Goal: Task Accomplishment & Management: Manage account settings

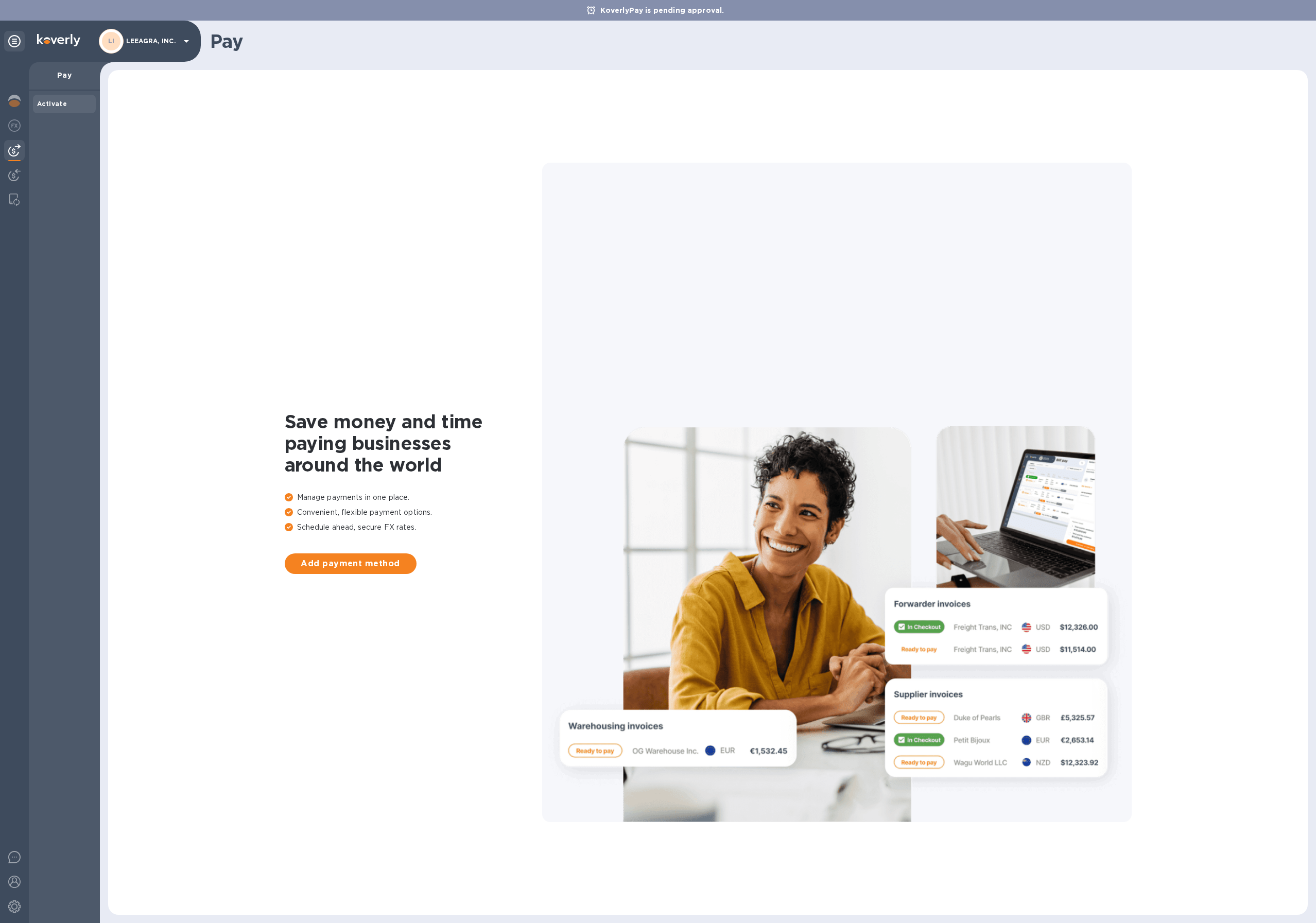
click at [50, 40] on img at bounding box center [59, 39] width 43 height 12
click at [11, 100] on img at bounding box center [14, 100] width 12 height 12
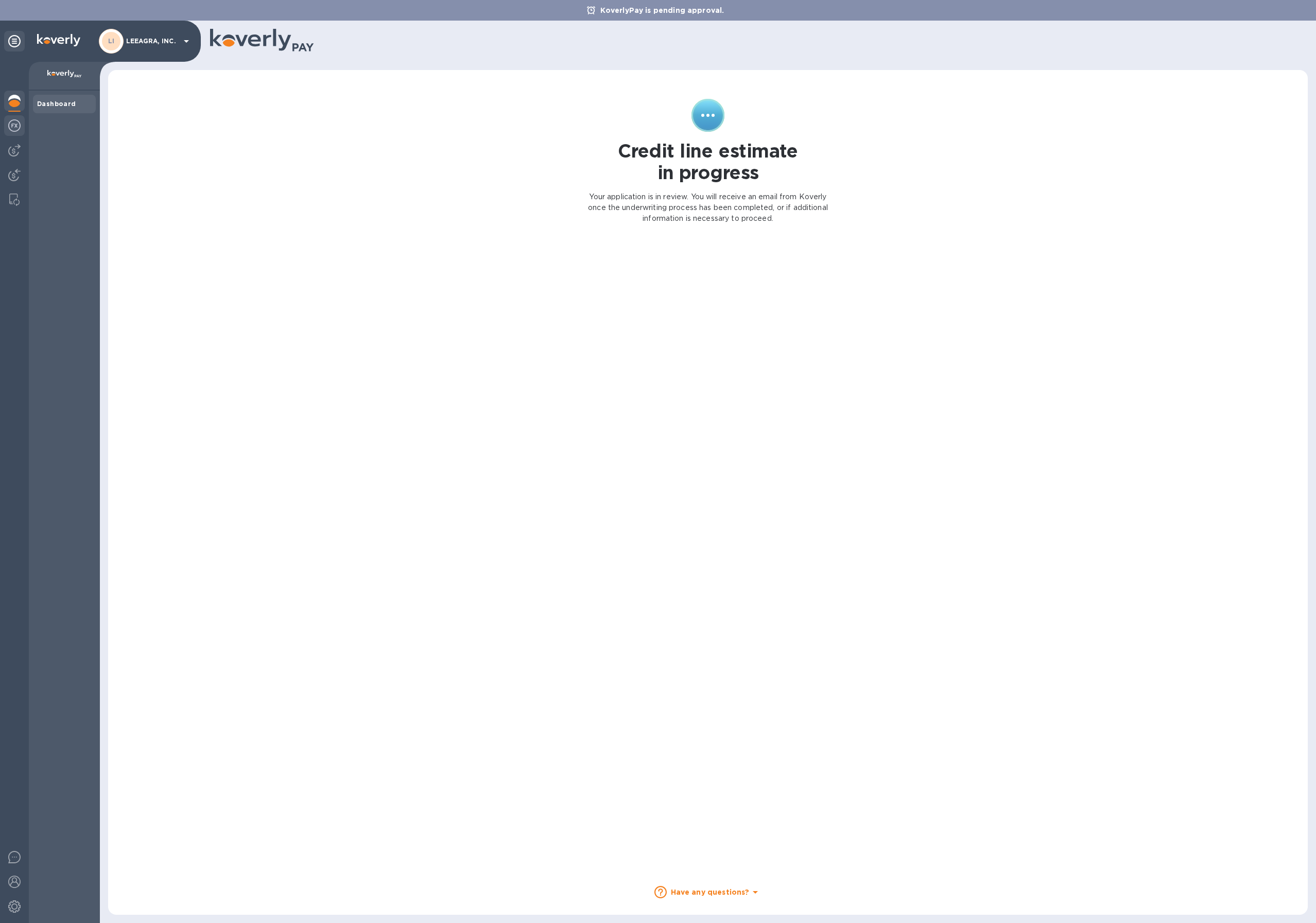
click at [17, 128] on img at bounding box center [14, 125] width 12 height 12
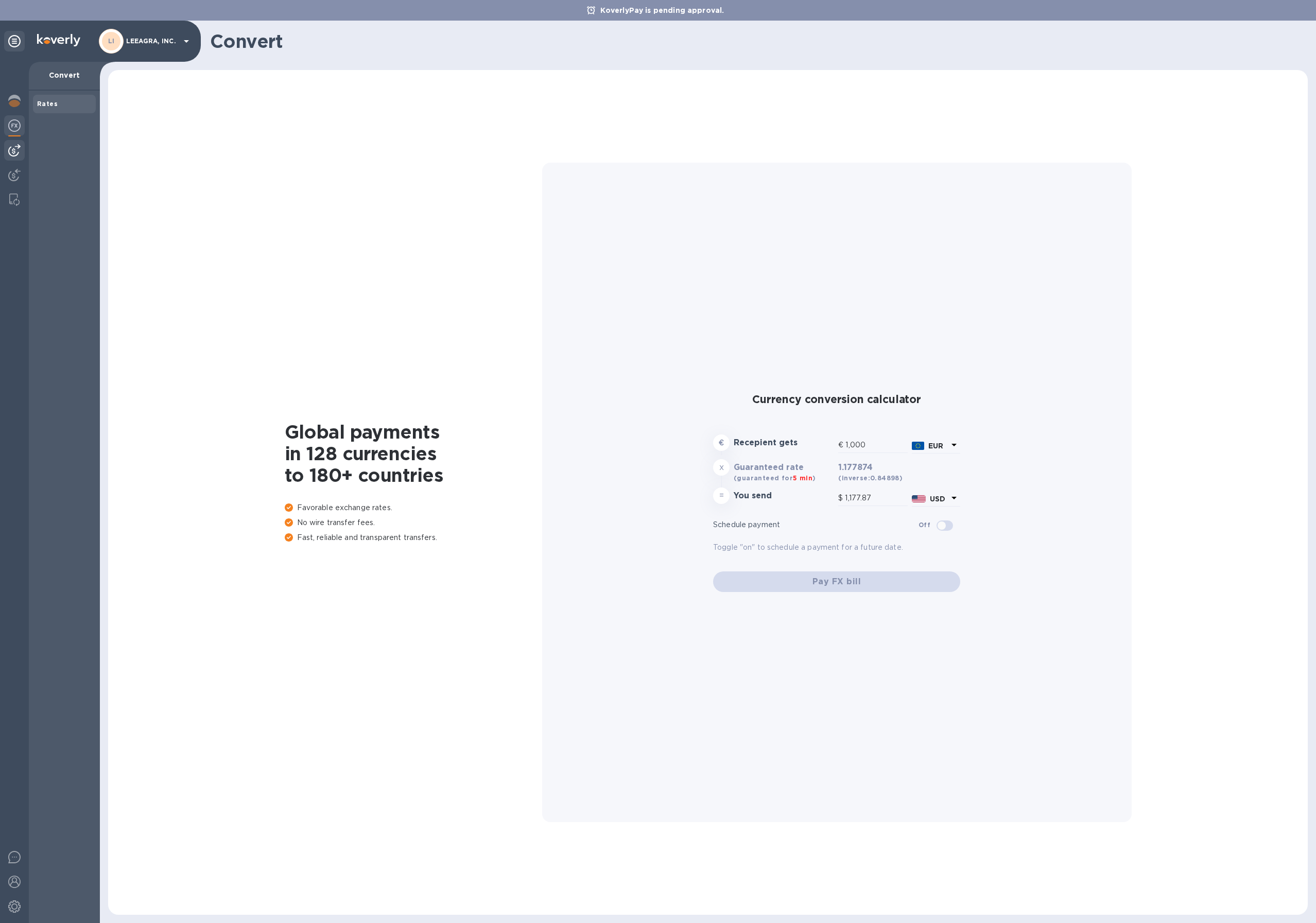
click at [13, 148] on img at bounding box center [14, 150] width 12 height 12
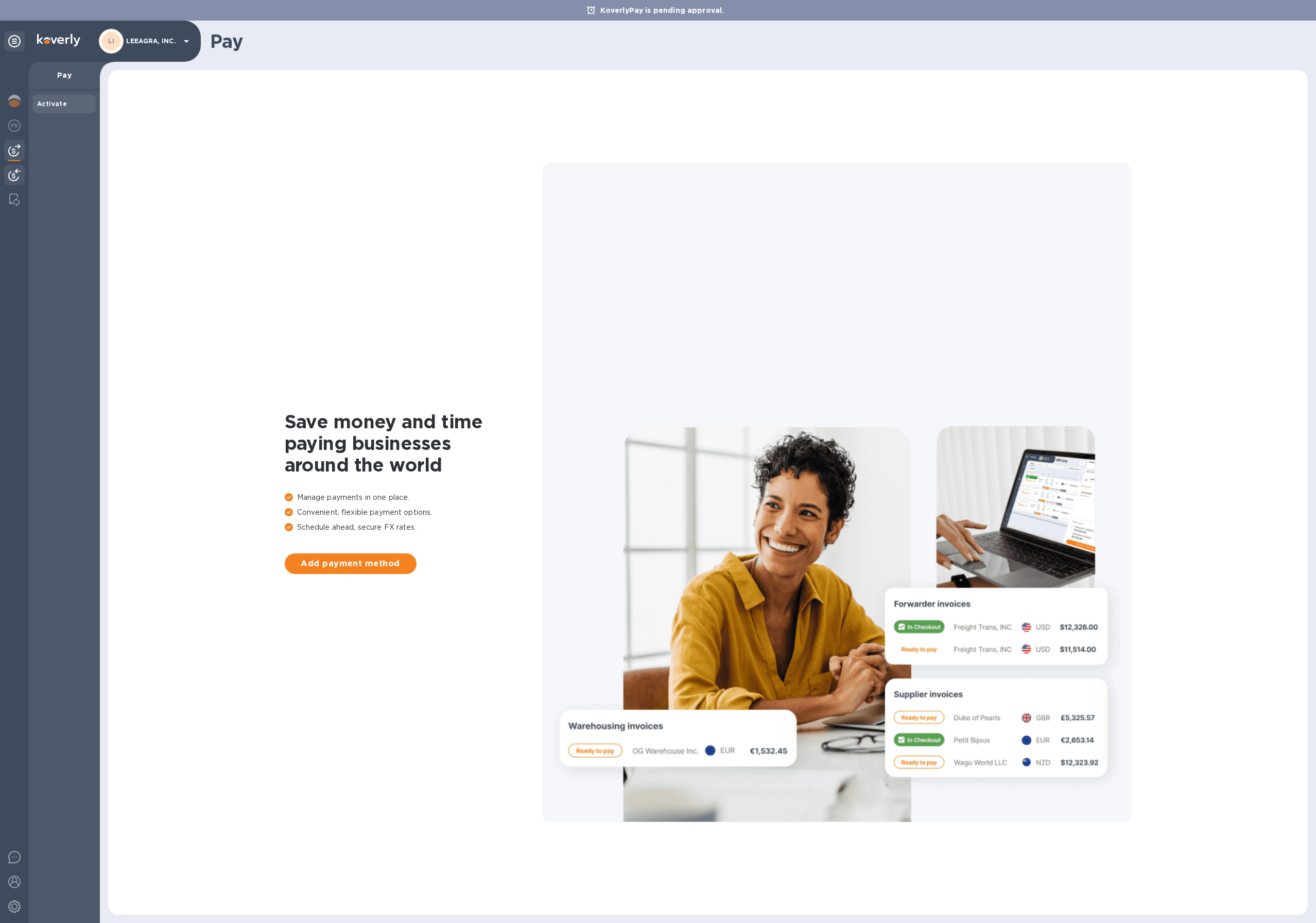
click at [16, 169] on img at bounding box center [14, 174] width 12 height 12
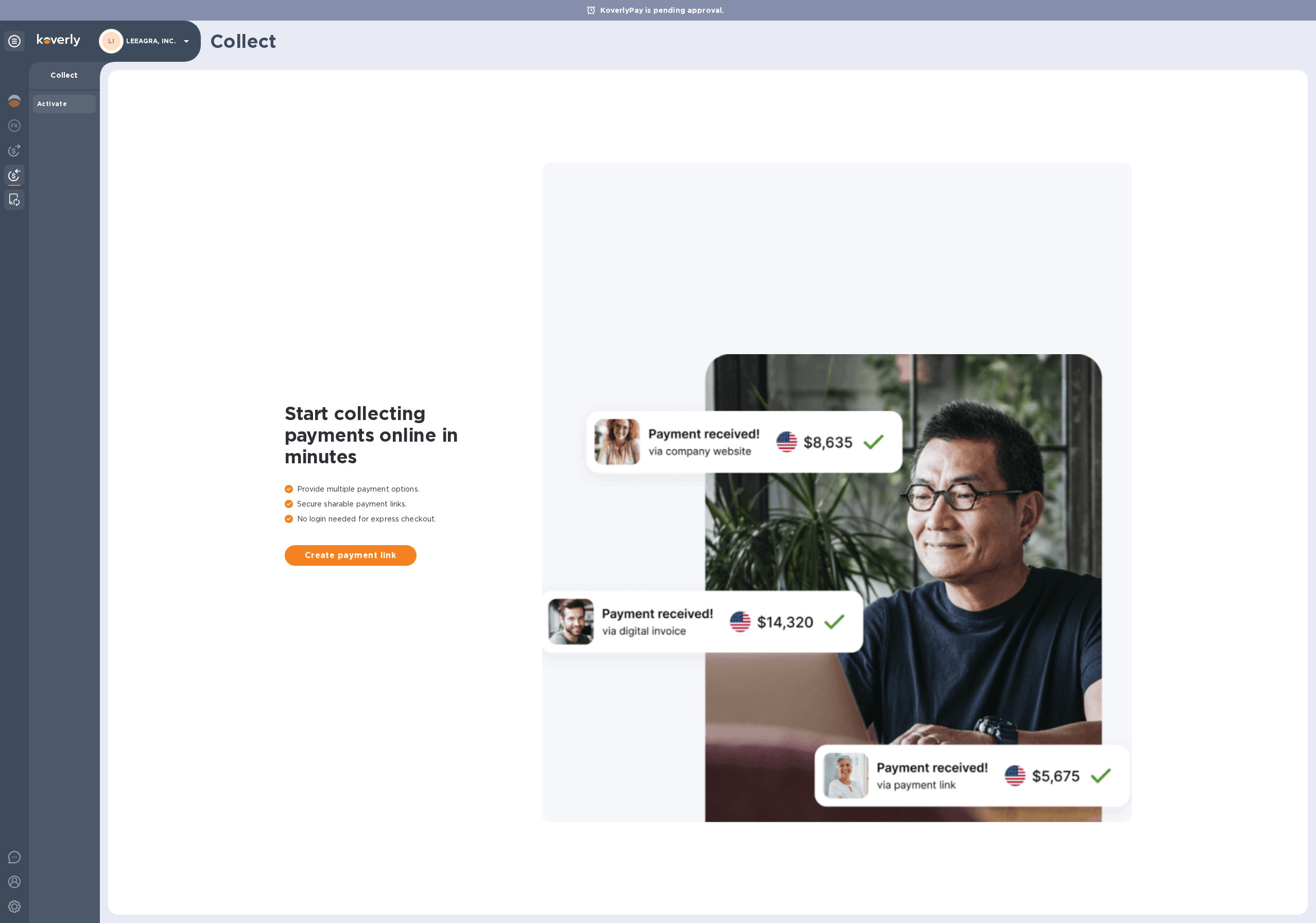
click at [16, 202] on img at bounding box center [14, 199] width 10 height 12
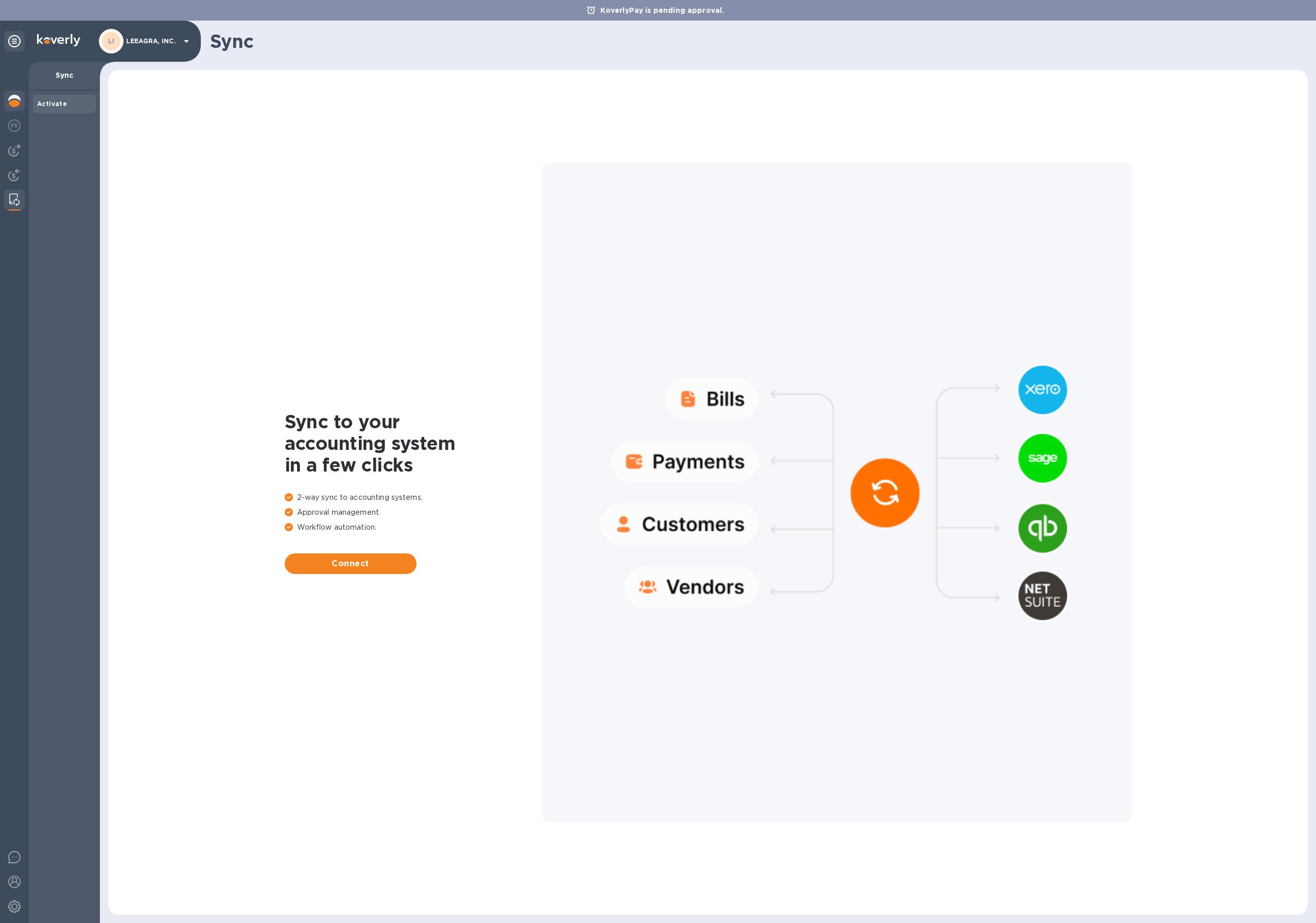
click at [15, 105] on img at bounding box center [14, 100] width 12 height 12
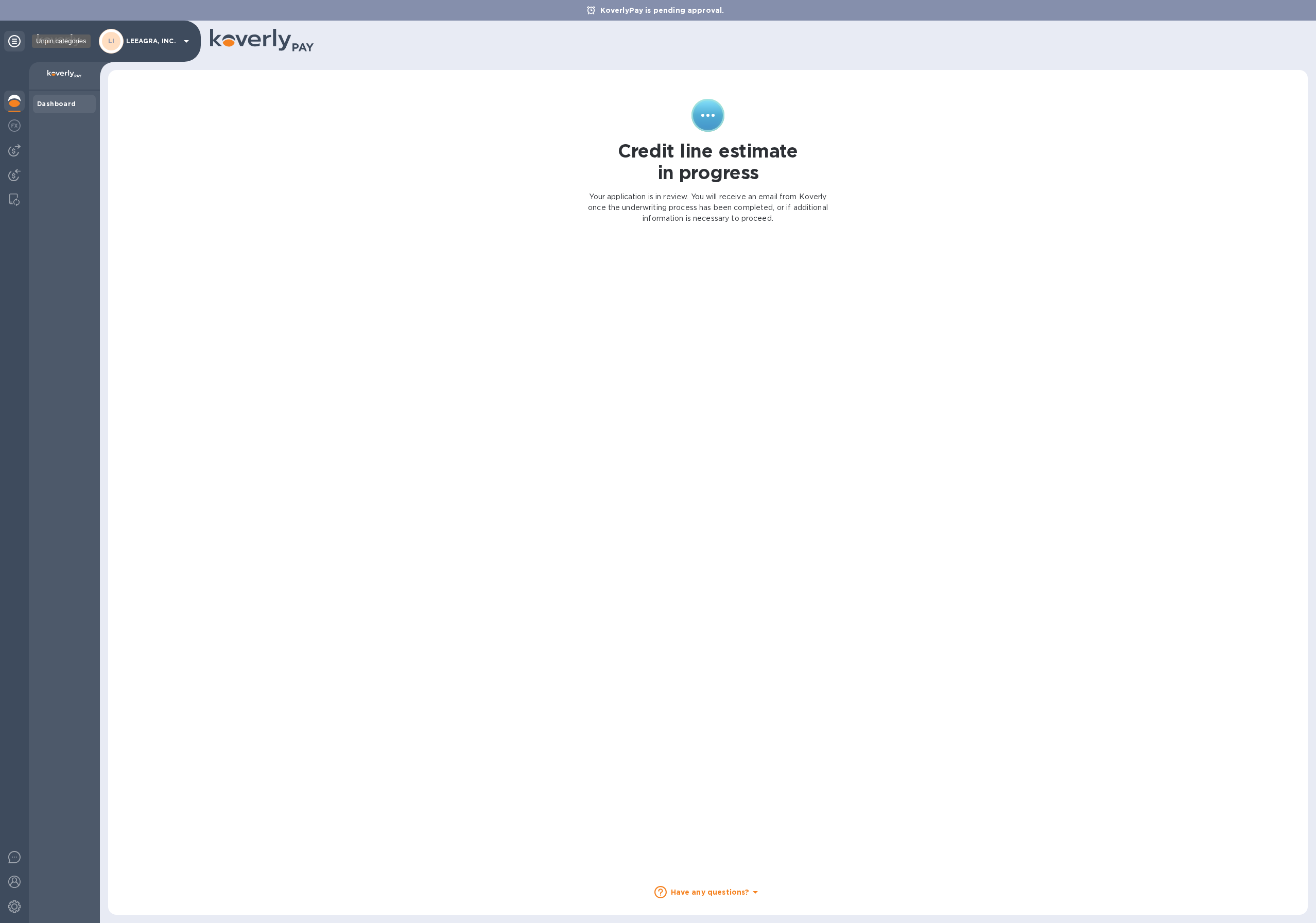
click at [20, 45] on icon at bounding box center [14, 41] width 12 height 12
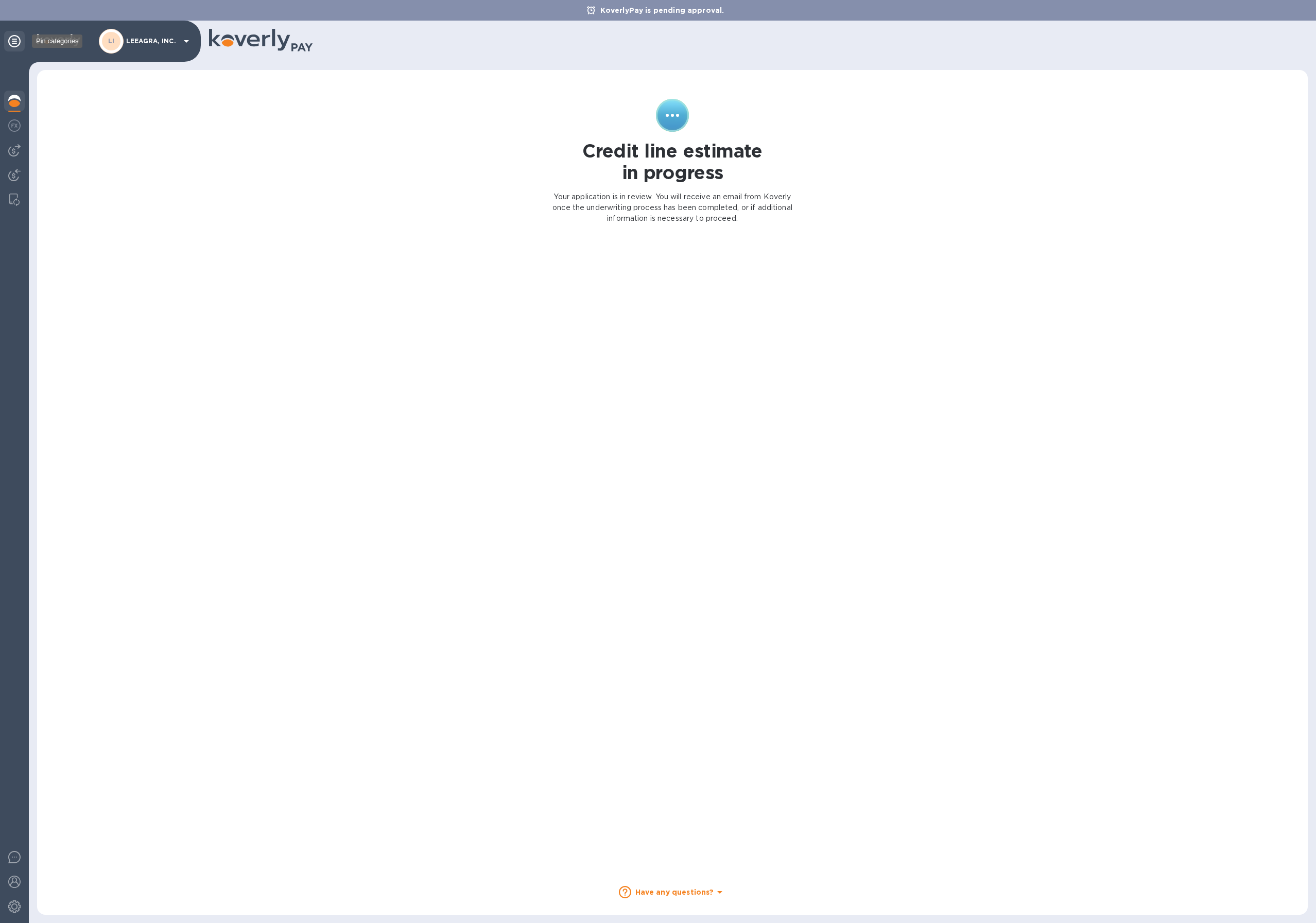
click at [20, 45] on icon at bounding box center [14, 41] width 12 height 12
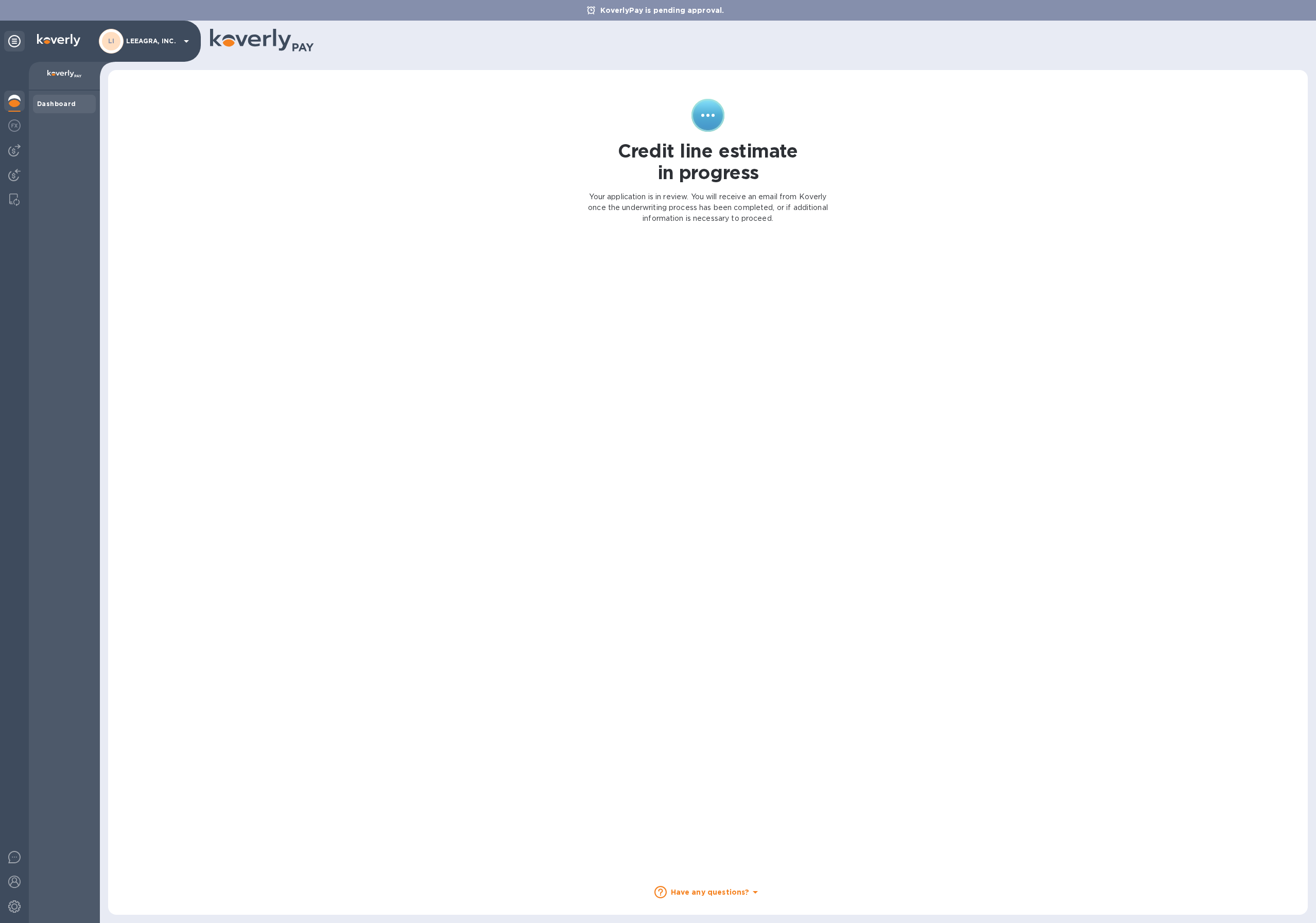
click at [137, 44] on p "LEEAGRA, INC." at bounding box center [152, 41] width 51 height 7
click at [166, 136] on p "LEEAGRA, INC." at bounding box center [203, 133] width 130 height 10
click at [159, 39] on p "LEEAGRA, INC." at bounding box center [152, 41] width 51 height 7
click at [250, 42] on div at bounding box center [658, 462] width 1316 height 923
click at [17, 35] on icon at bounding box center [14, 41] width 12 height 12
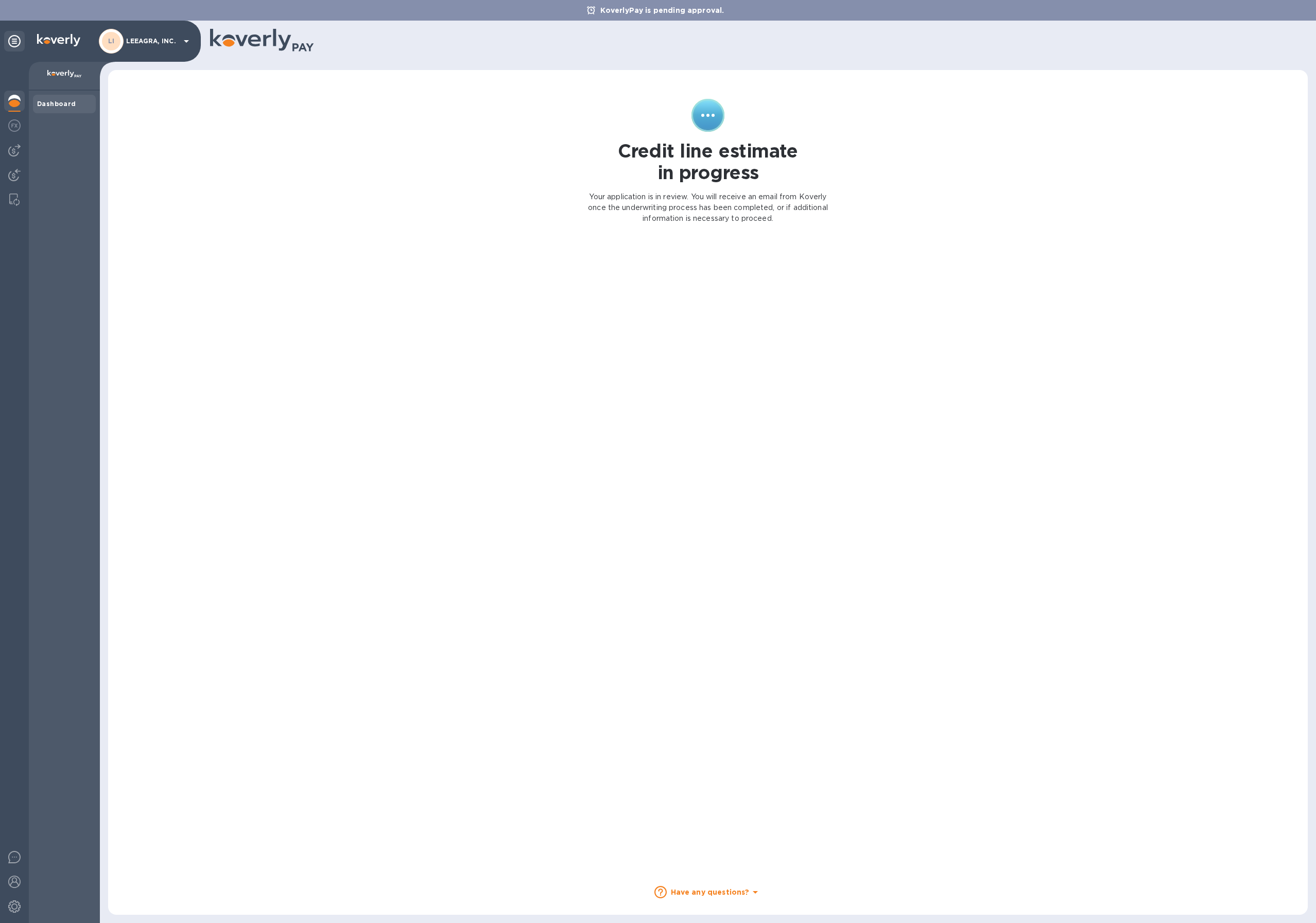
click at [45, 105] on b "Dashboard" at bounding box center [56, 104] width 39 height 8
click at [51, 104] on b "Dashboard" at bounding box center [56, 104] width 39 height 8
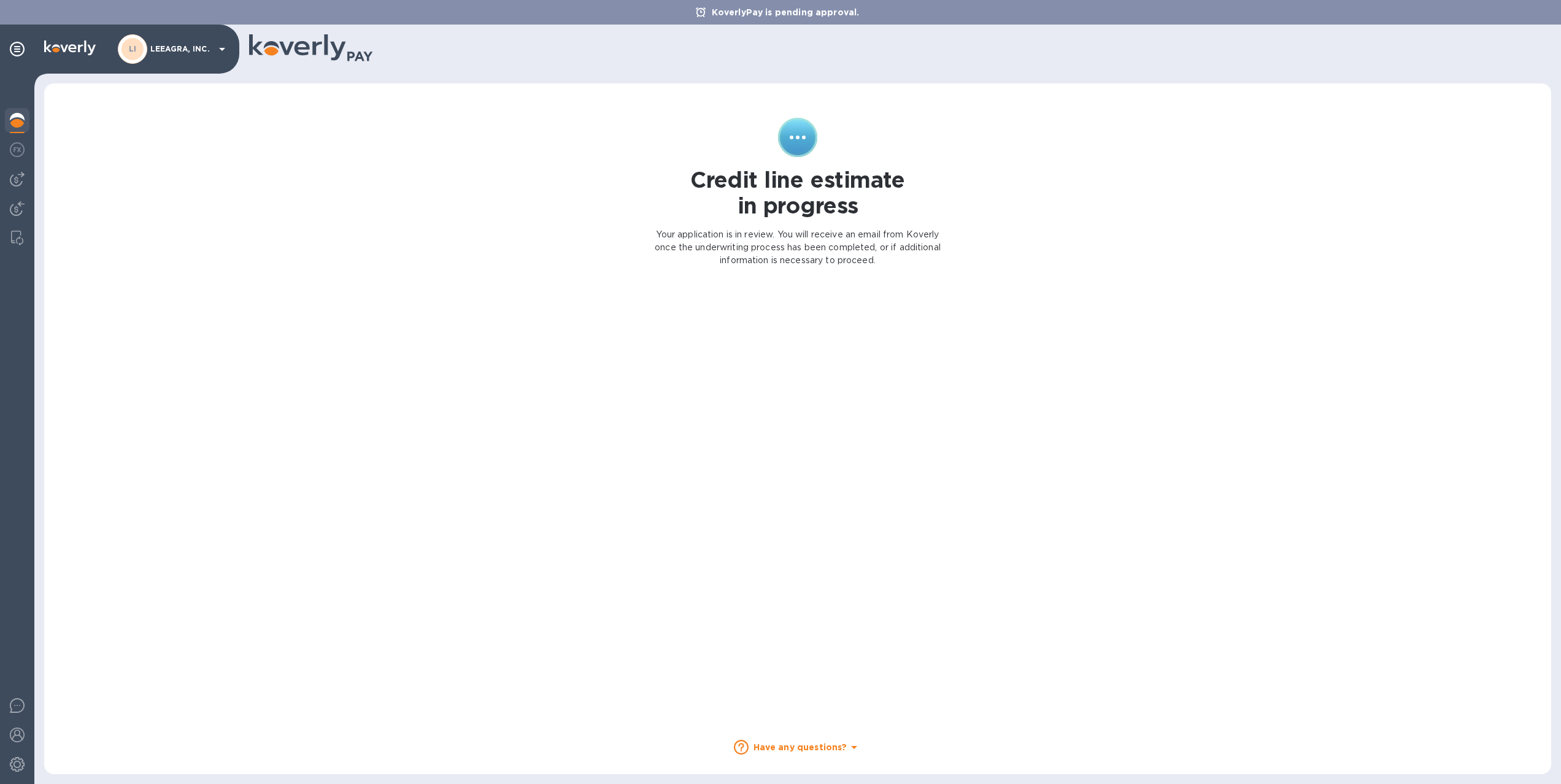
click at [353, 259] on div "Credit line estimate in progress Your application is in review. You will receiv…" at bounding box center [798, 428] width 1483 height 666
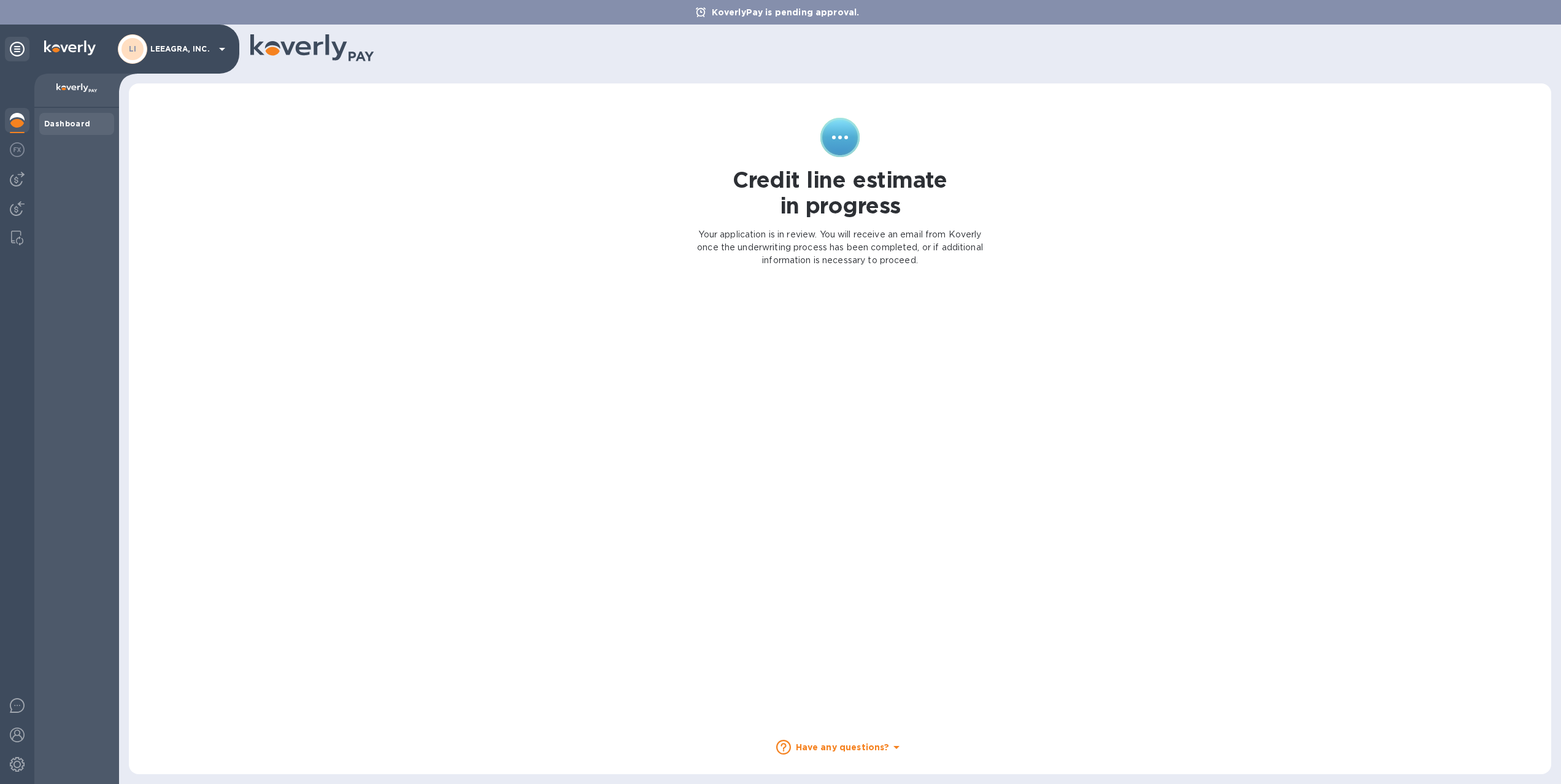
click at [78, 122] on b "Dashboard" at bounding box center [67, 123] width 47 height 10
click at [75, 120] on b "Dashboard" at bounding box center [67, 123] width 47 height 10
click at [69, 87] on img at bounding box center [77, 88] width 41 height 10
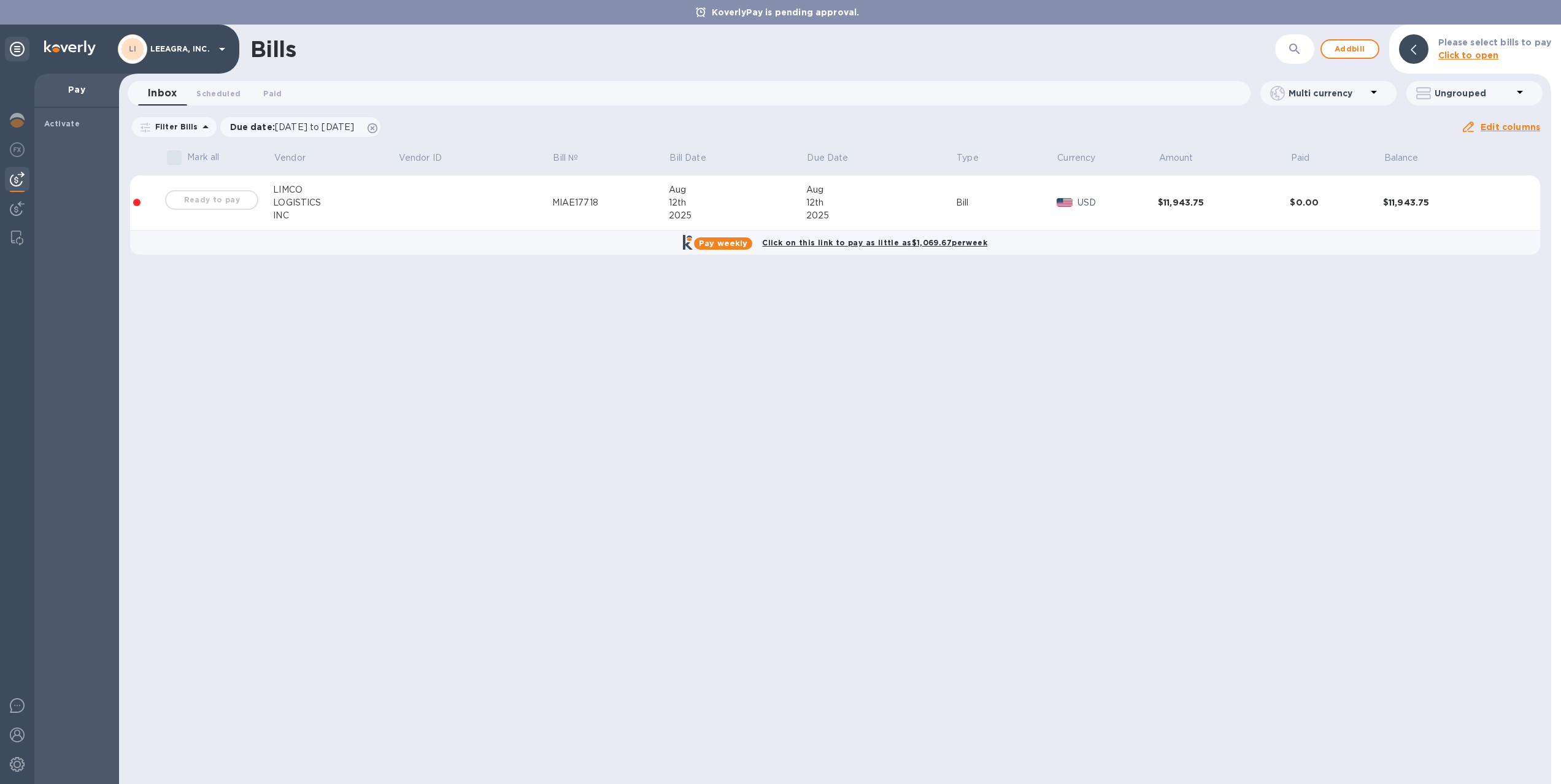
click at [702, 244] on div "Pay weekly" at bounding box center [722, 243] width 58 height 12
drag, startPoint x: 735, startPoint y: 244, endPoint x: 799, endPoint y: 247, distance: 64.1
click at [737, 245] on b "Pay weekly" at bounding box center [723, 243] width 49 height 10
click at [800, 247] on div at bounding box center [791, 248] width 52 height 2
click at [798, 244] on b "Click on this link to pay as little as $1,069.67 per week" at bounding box center [874, 243] width 225 height 10
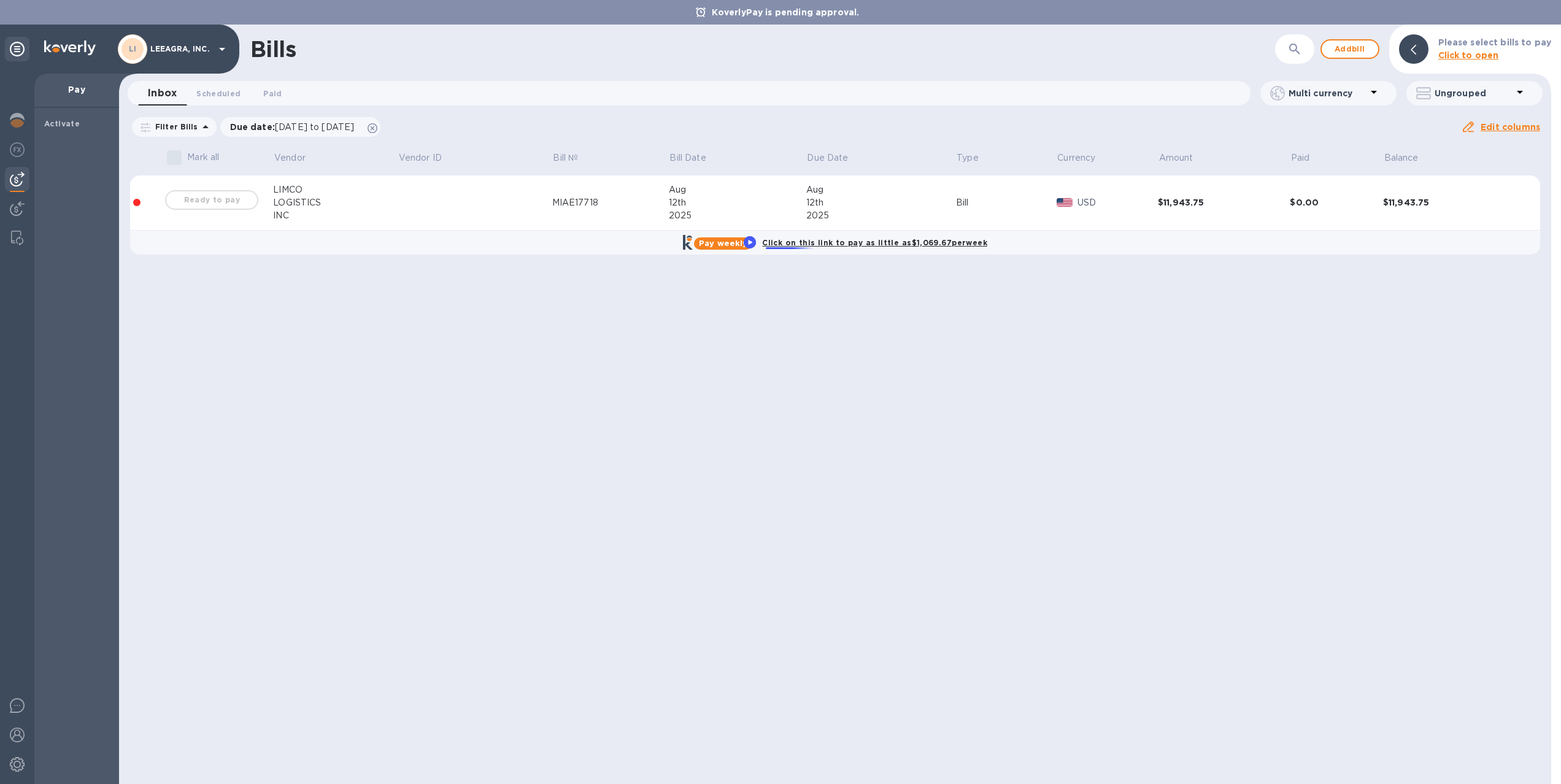
click at [750, 240] on circle "Speechify Inline player Play button" at bounding box center [749, 242] width 12 height 12
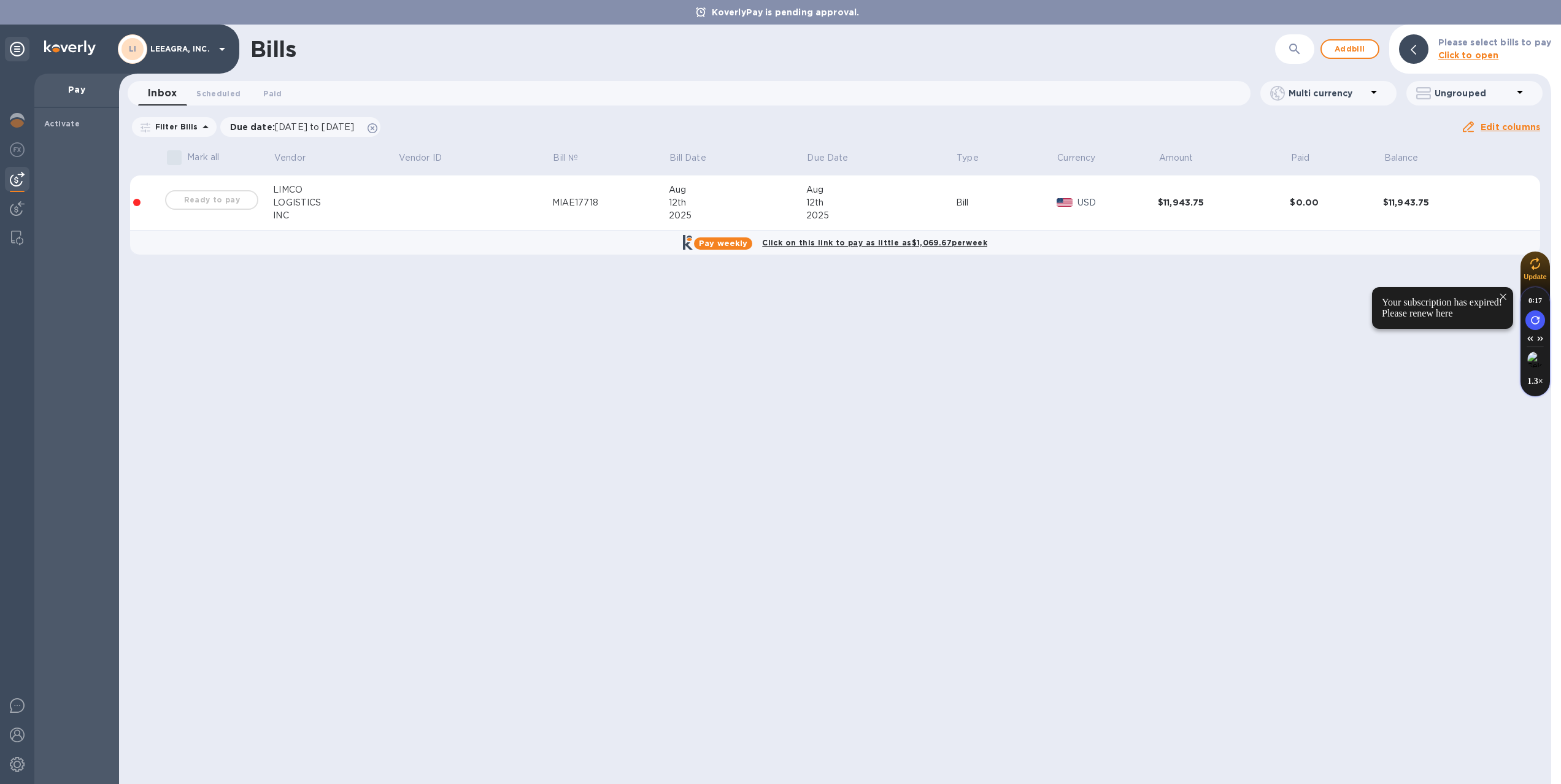
click at [815, 363] on div "Bills ​ Add bill Please select bills to pay Click to open Inbox 0 Scheduled 0 P…" at bounding box center [834, 404] width 1432 height 759
click at [249, 309] on div "Bills ​ Add bill Please select bills to pay Click to open Inbox 0 Scheduled 0 P…" at bounding box center [834, 404] width 1432 height 759
click at [209, 93] on span "Scheduled 0" at bounding box center [218, 93] width 44 height 12
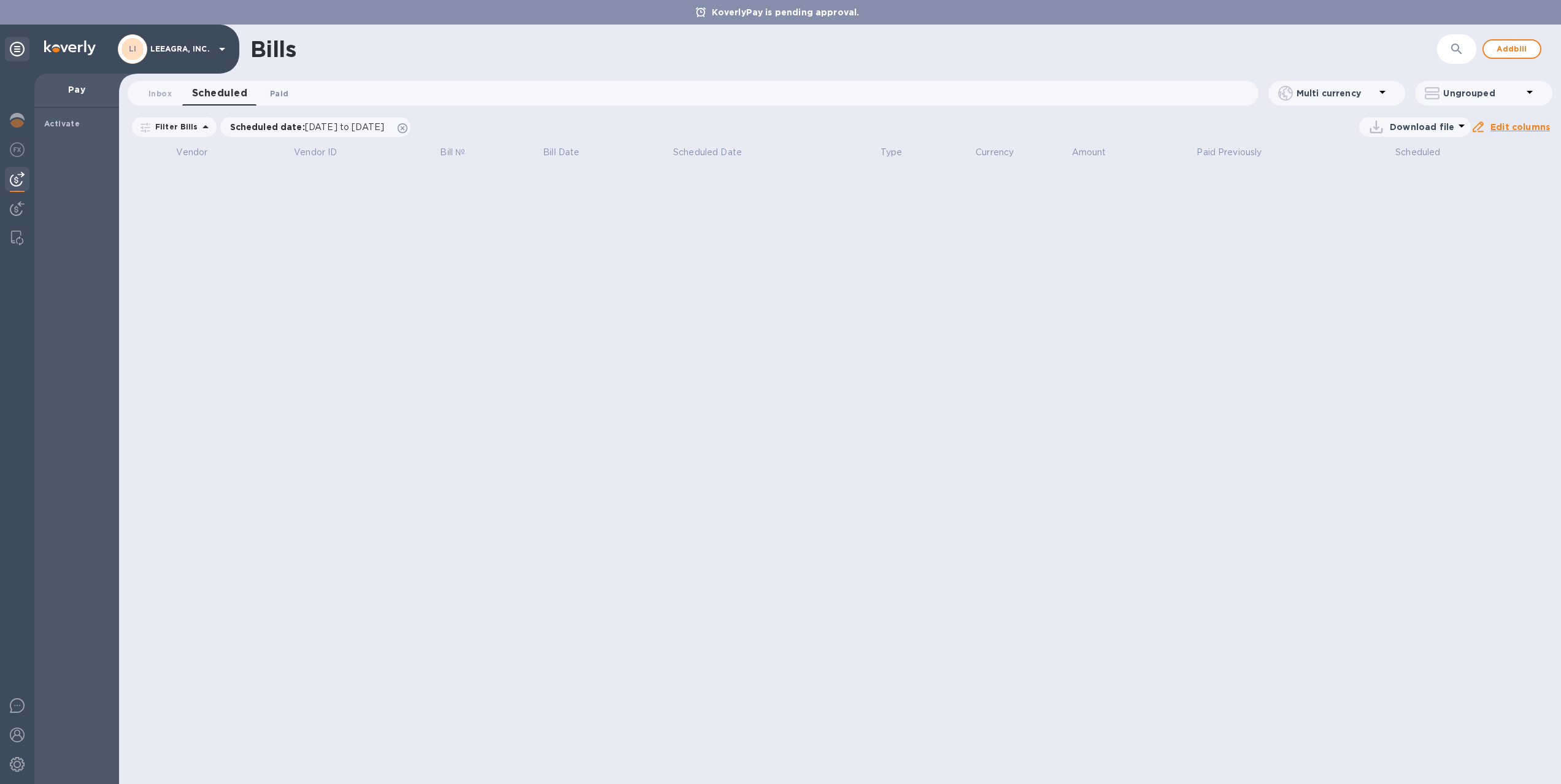
click at [270, 95] on span "Paid 0" at bounding box center [278, 93] width 18 height 12
click at [155, 92] on span "Inbox 0" at bounding box center [160, 93] width 23 height 12
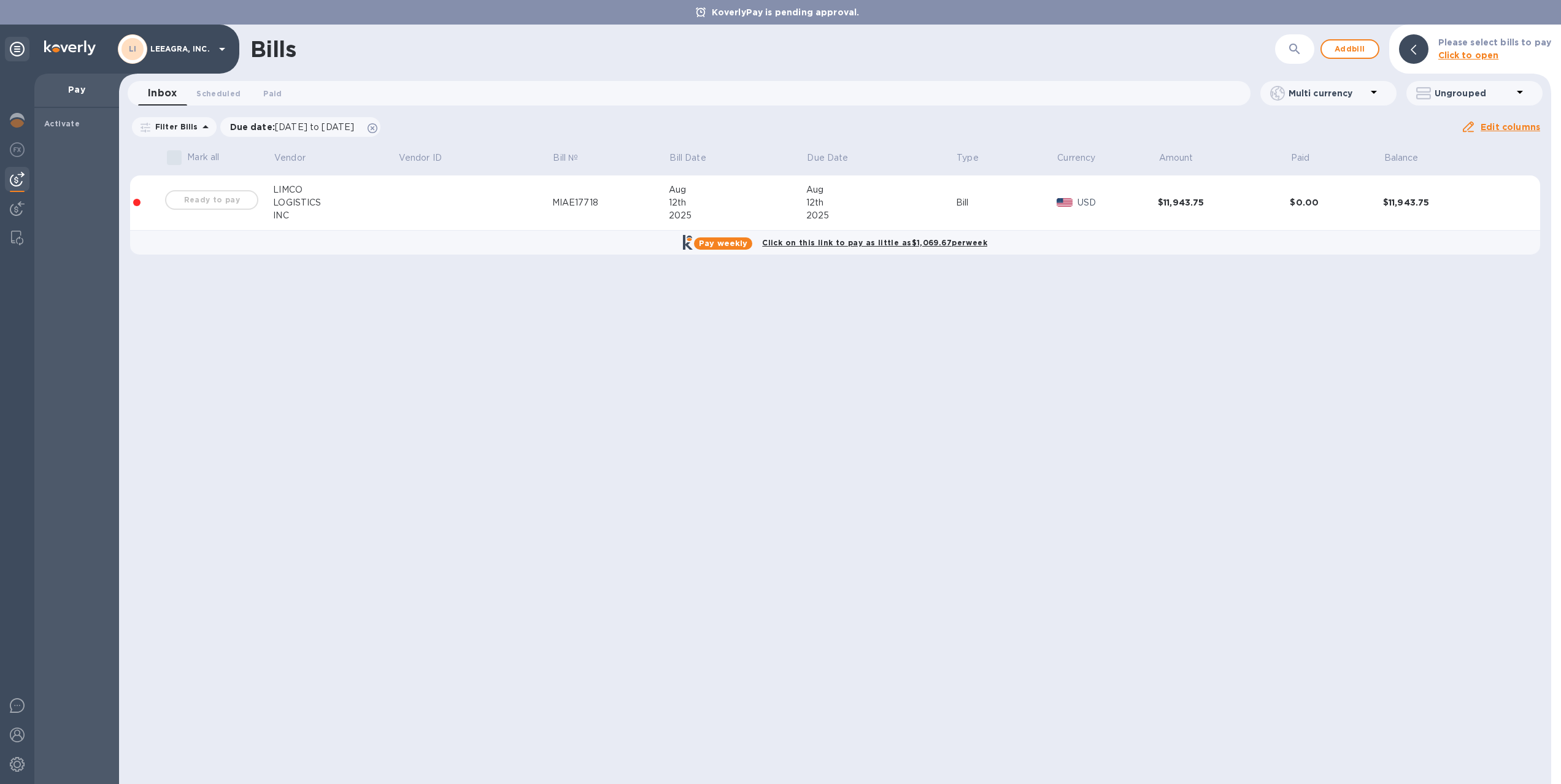
click at [207, 203] on div "Ready to pay" at bounding box center [211, 200] width 99 height 25
click at [17, 155] on img at bounding box center [16, 149] width 14 height 14
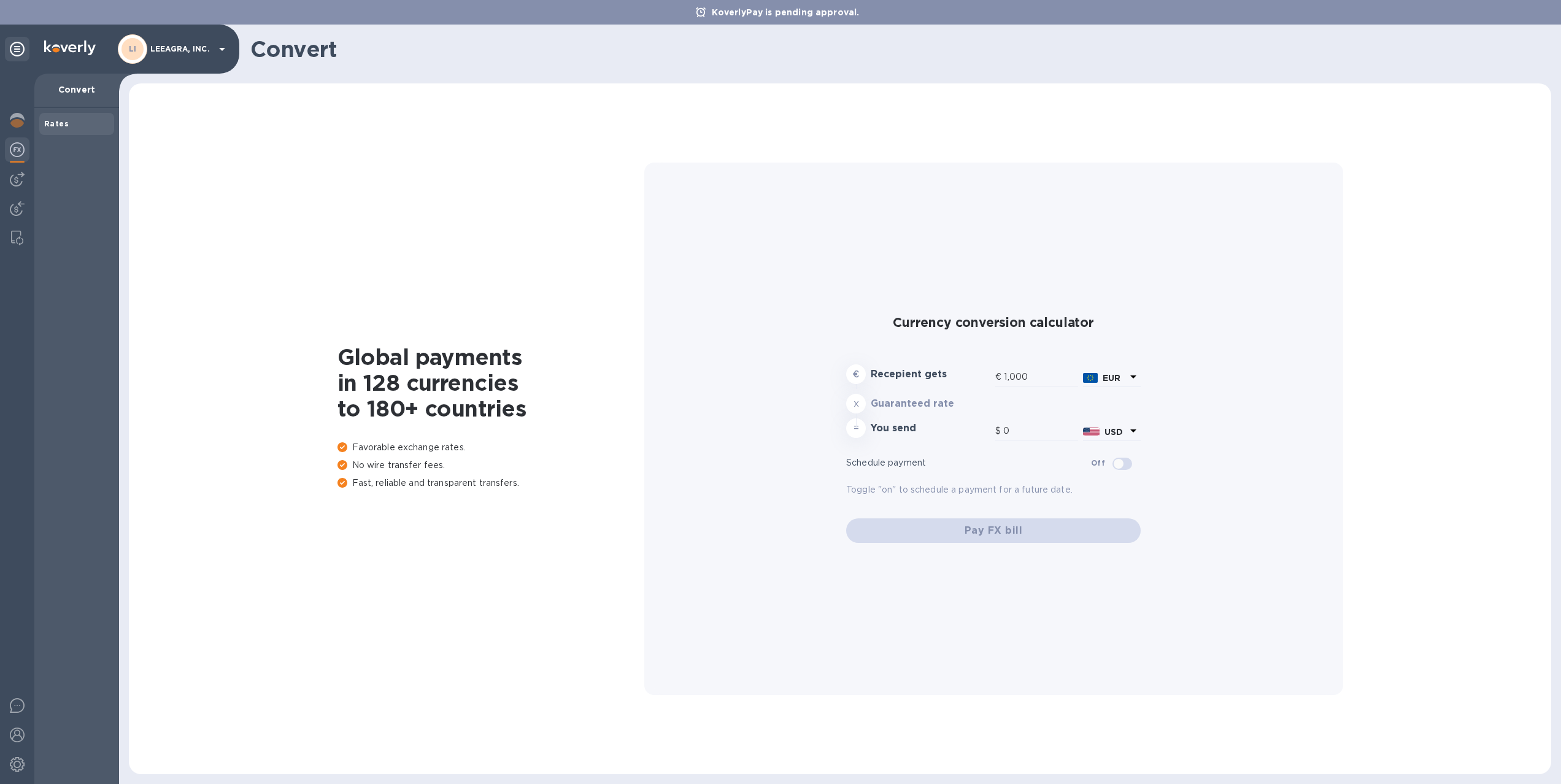
type input "1,177.77"
click at [20, 122] on img at bounding box center [16, 120] width 14 height 14
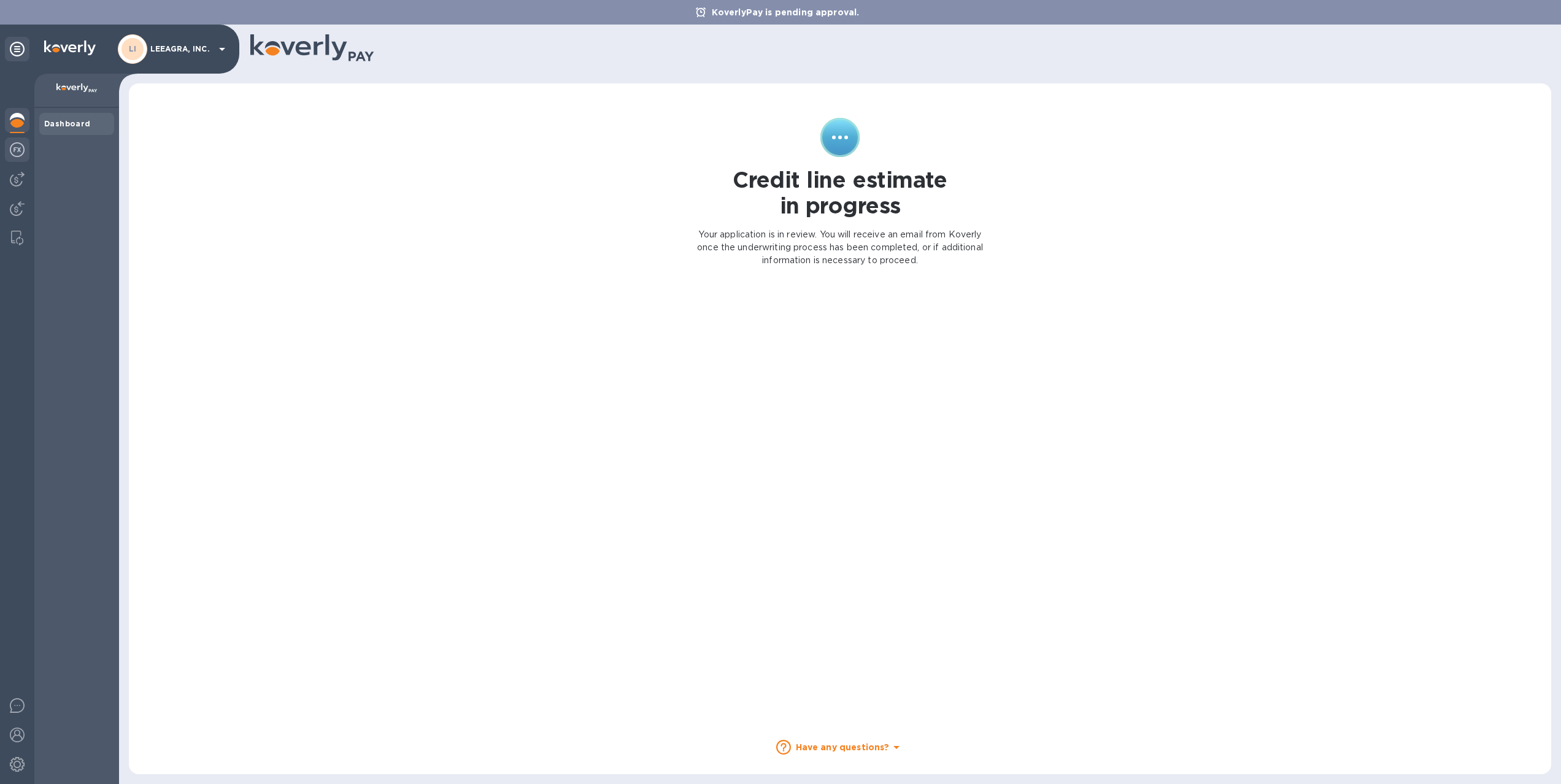
click at [20, 142] on img at bounding box center [16, 149] width 14 height 14
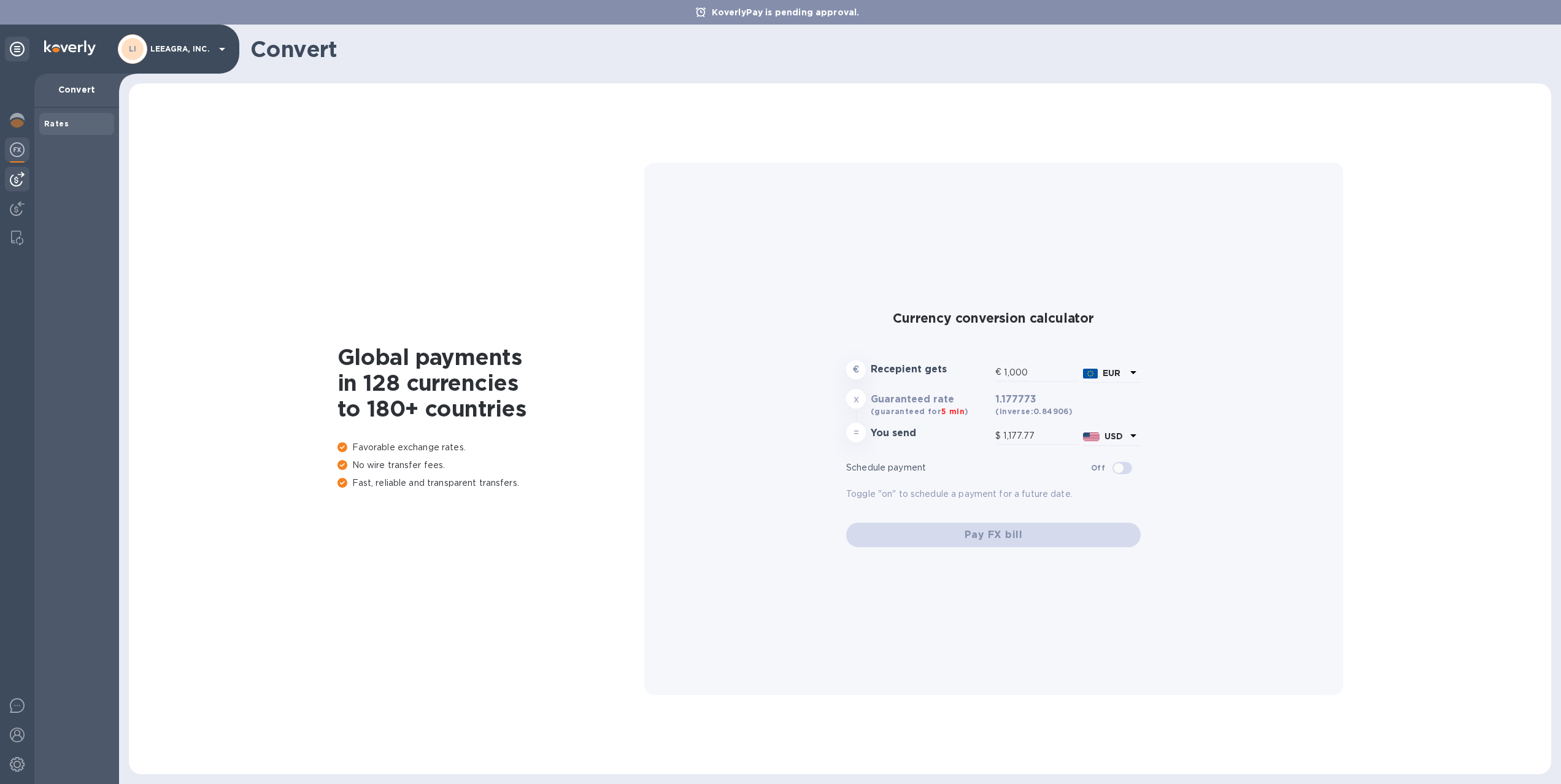
click at [17, 173] on img at bounding box center [16, 179] width 14 height 14
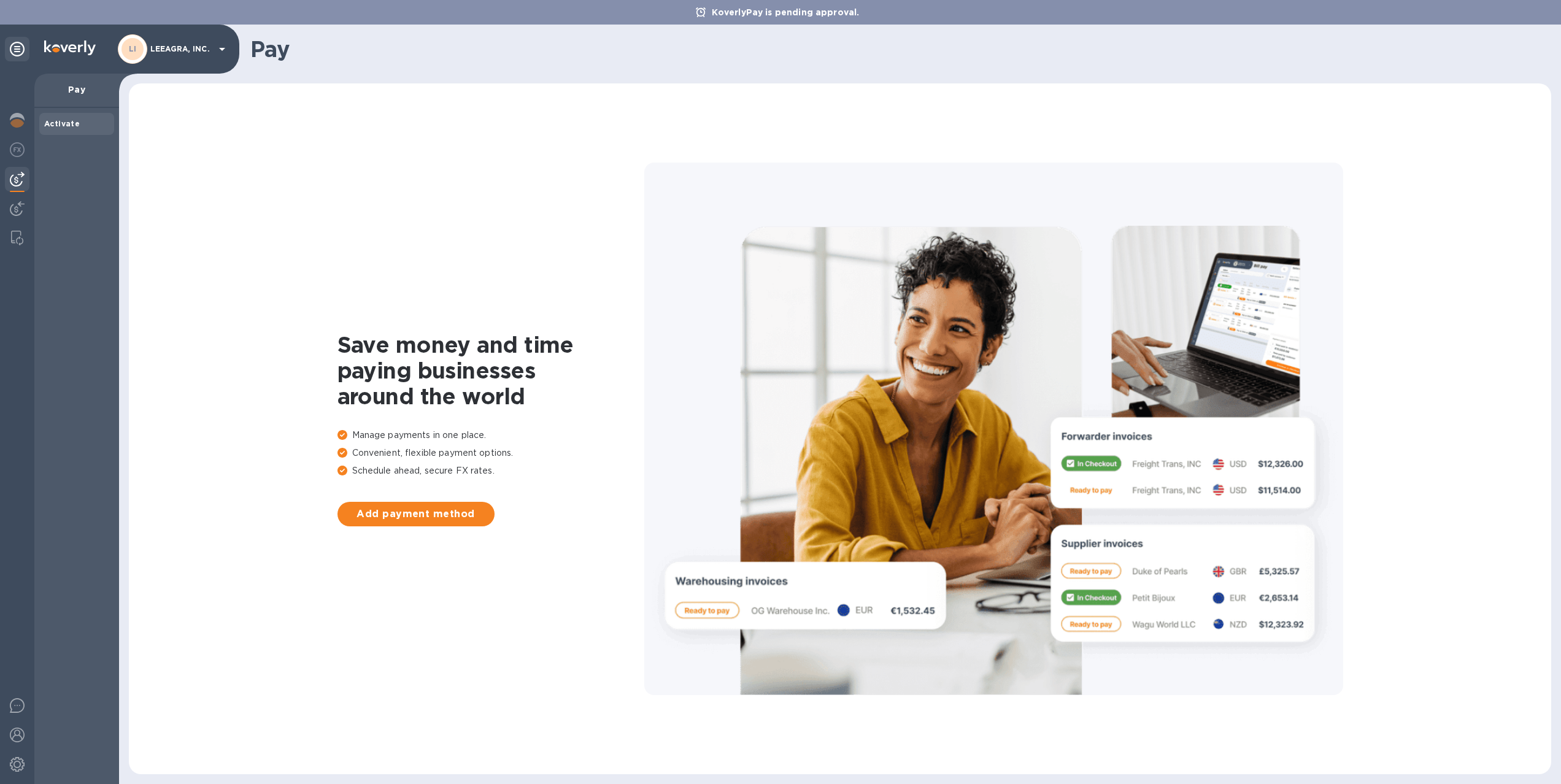
click at [16, 182] on img at bounding box center [16, 179] width 14 height 14
click at [55, 123] on b "Activate" at bounding box center [61, 123] width 35 height 10
click at [418, 520] on span "Add payment method" at bounding box center [416, 513] width 138 height 14
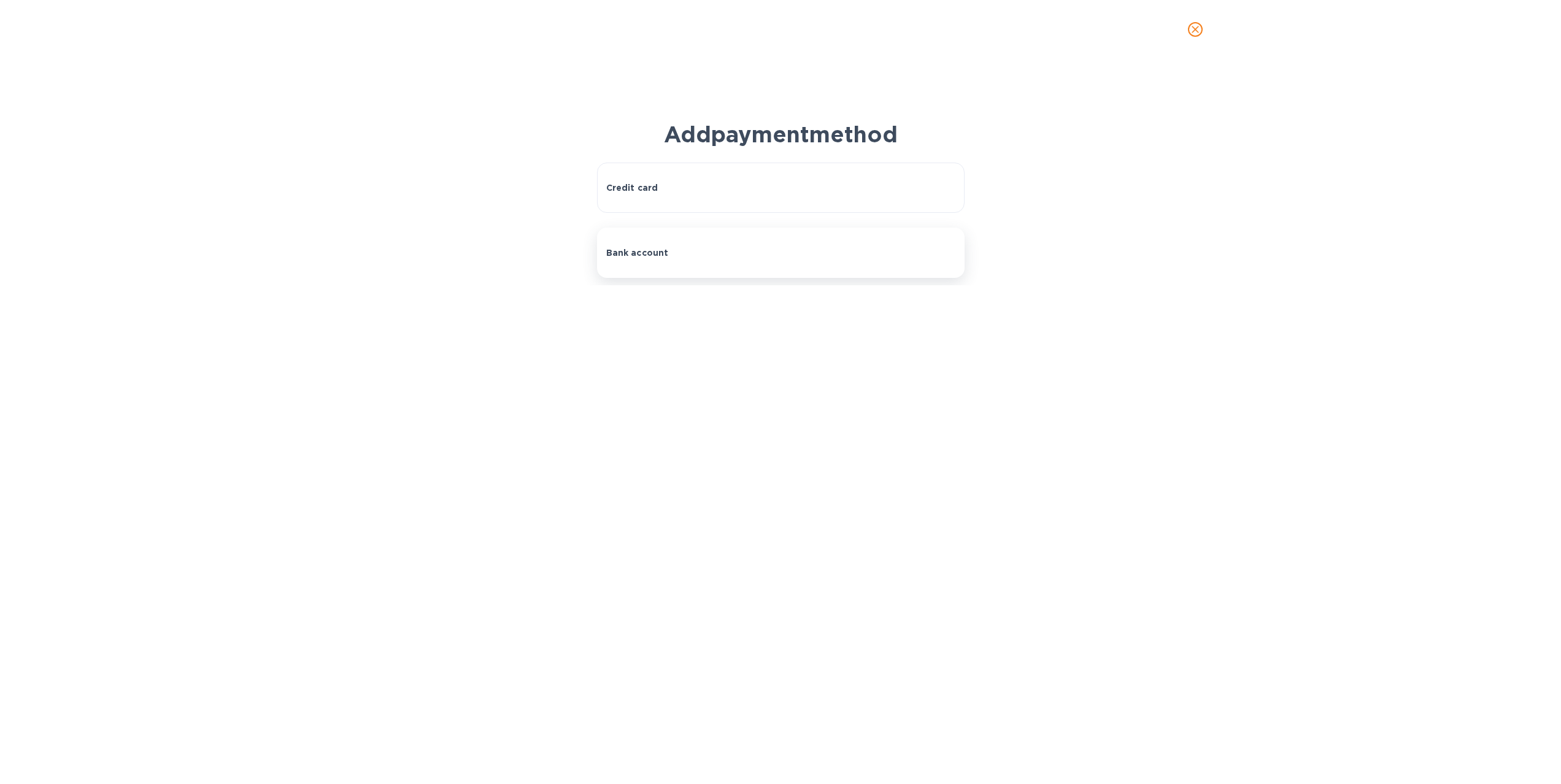
click at [671, 247] on div "Bank account" at bounding box center [780, 252] width 349 height 12
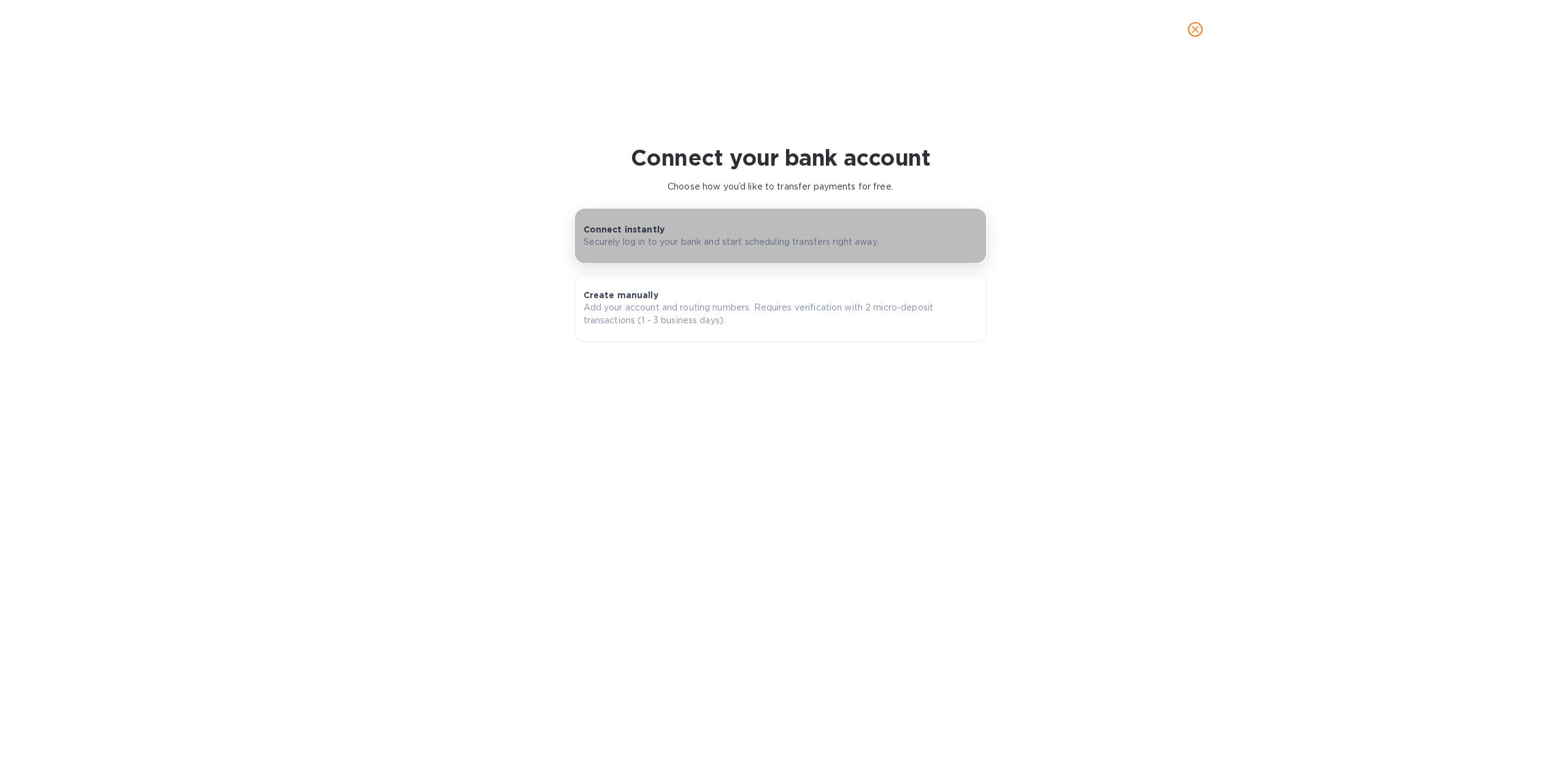
click at [626, 242] on p "Securely log in to your bank and start scheduling transfers right away." at bounding box center [731, 241] width 296 height 12
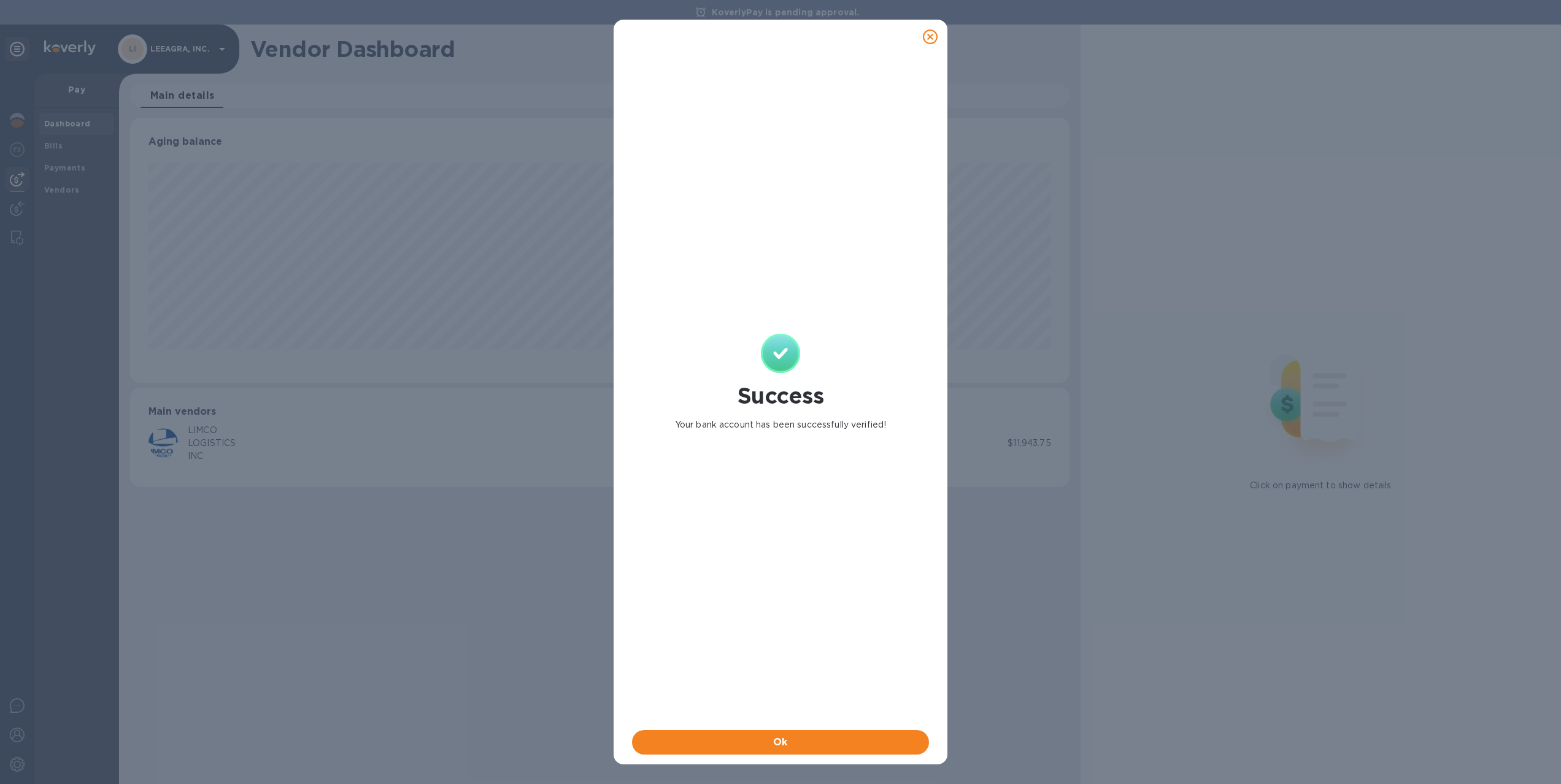
scroll to position [265, 939]
click at [832, 747] on span "Ok" at bounding box center [780, 741] width 277 height 14
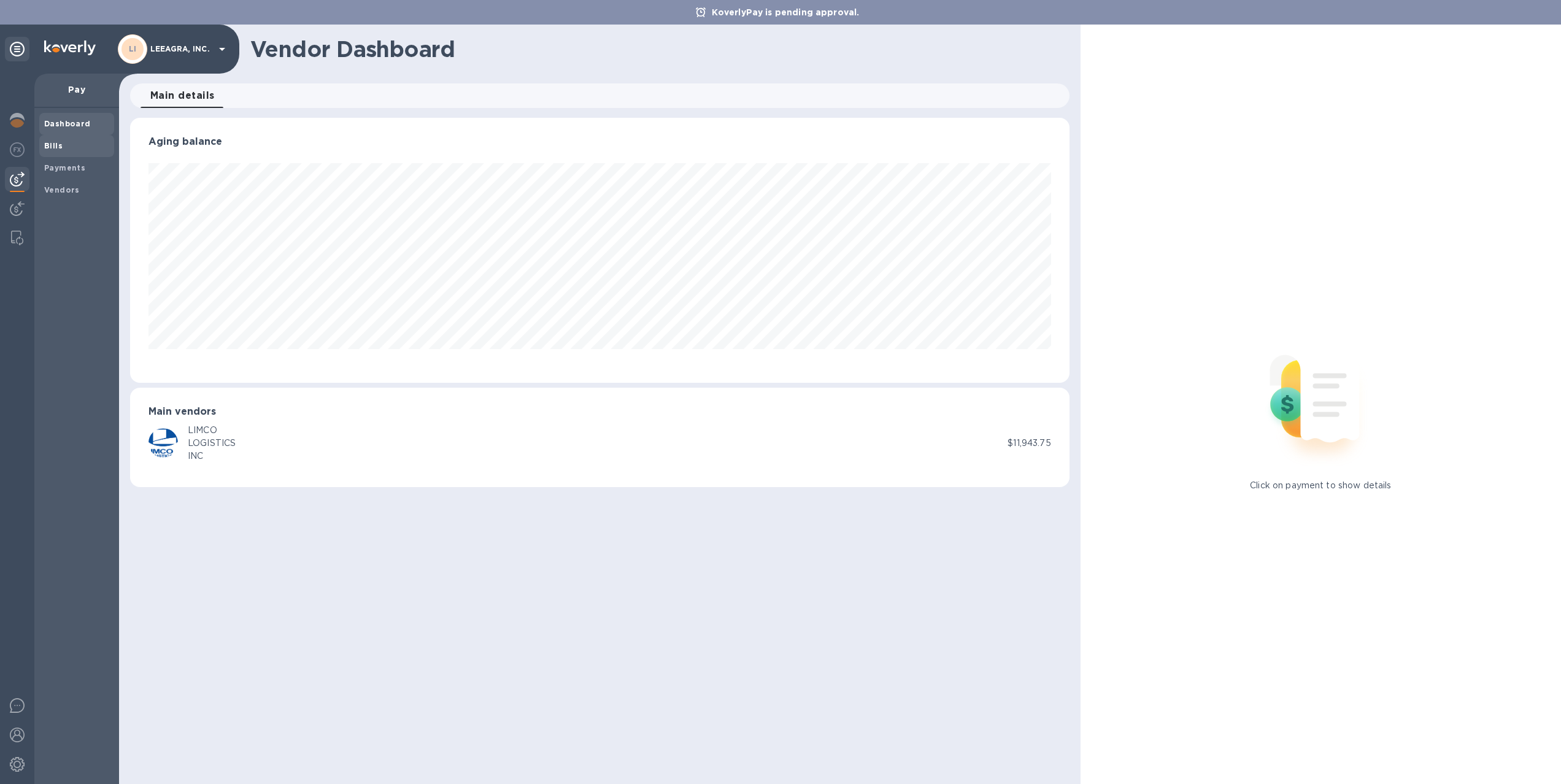
click at [60, 152] on div "Bills" at bounding box center [77, 145] width 75 height 22
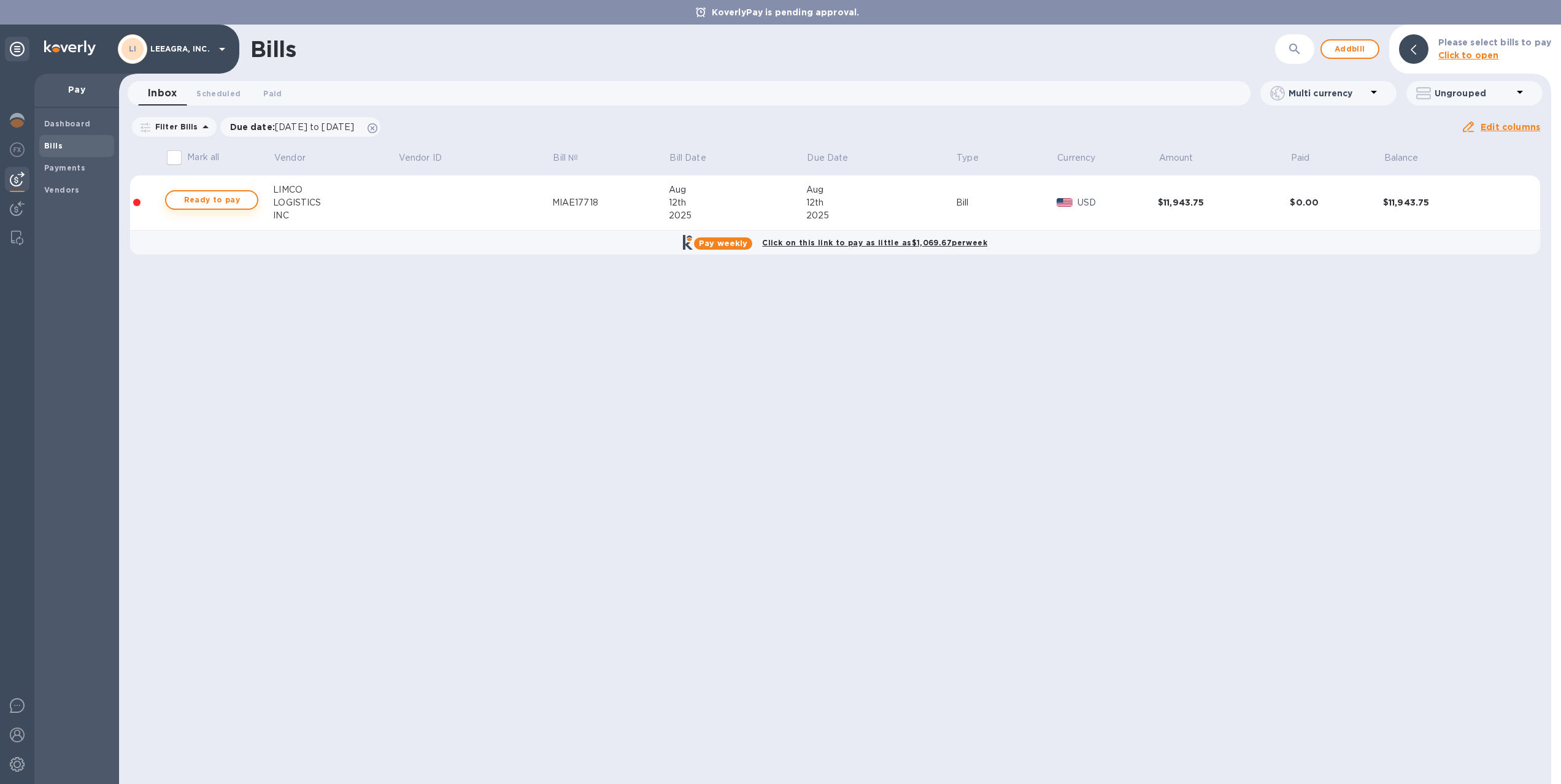
click at [238, 201] on span "Ready to pay" at bounding box center [211, 199] width 71 height 14
checkbox input "true"
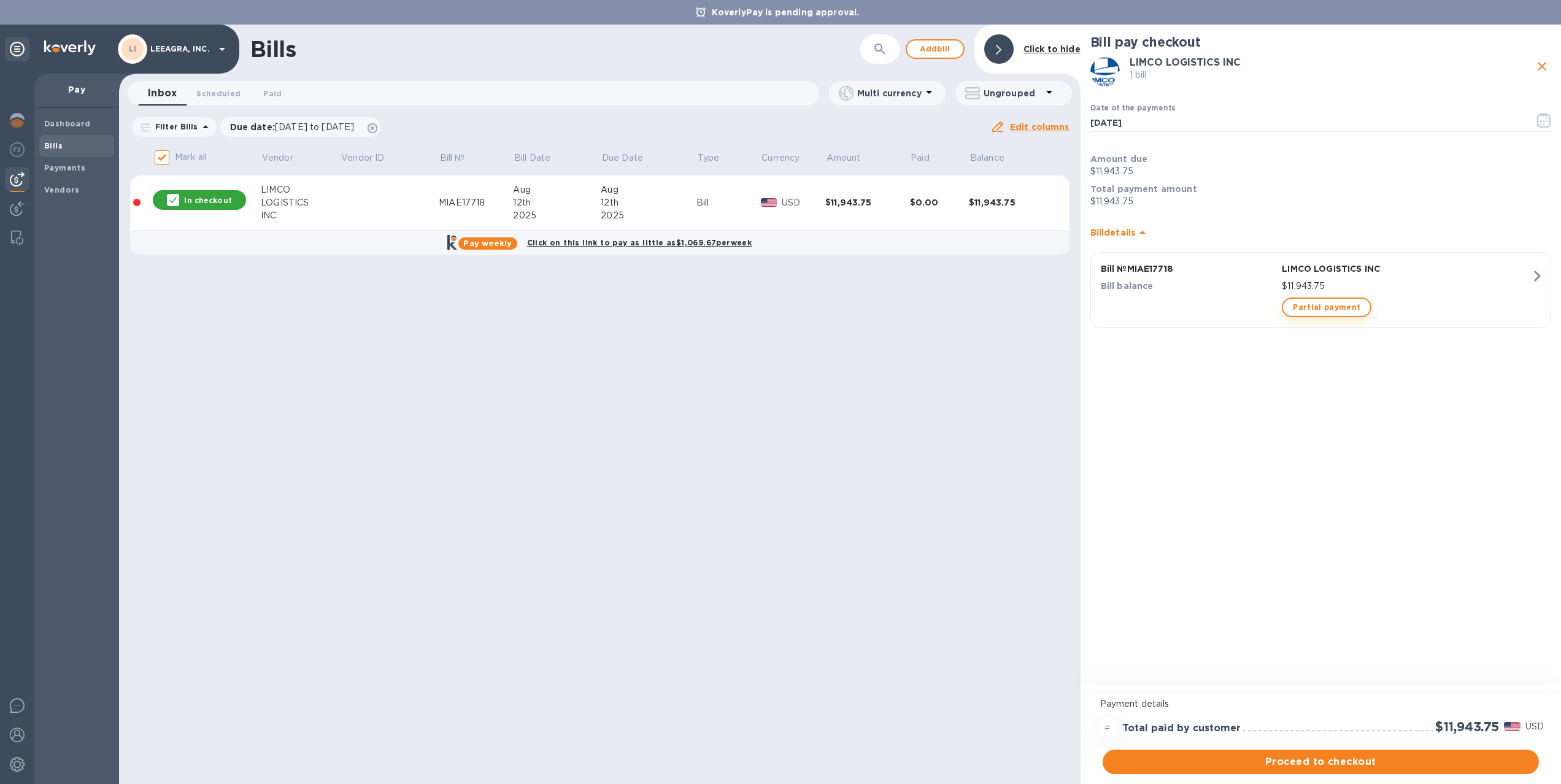
click at [1344, 314] on span "Partial payment" at bounding box center [1326, 307] width 68 height 14
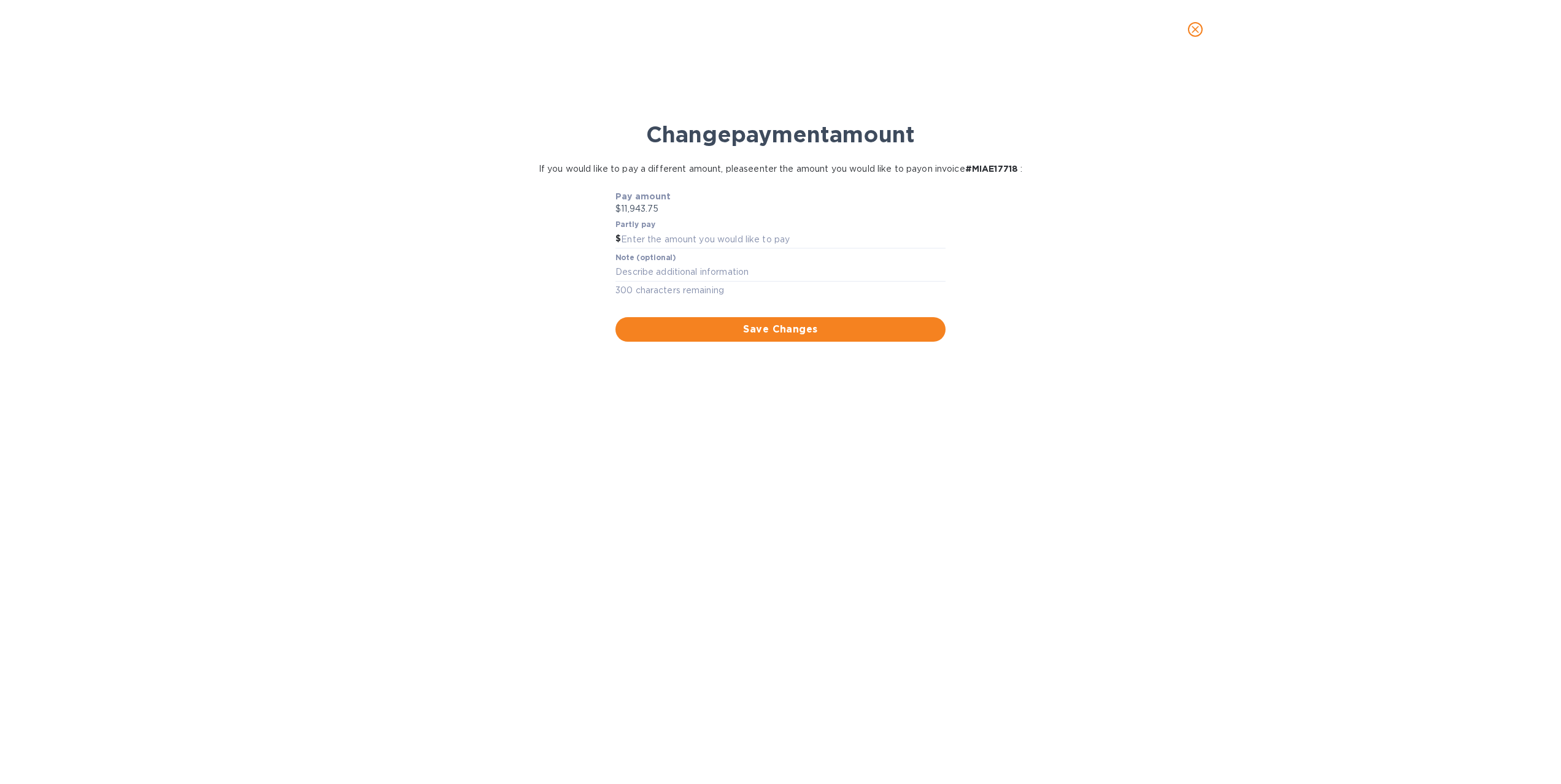
click at [1192, 30] on icon "close" at bounding box center [1195, 29] width 12 height 12
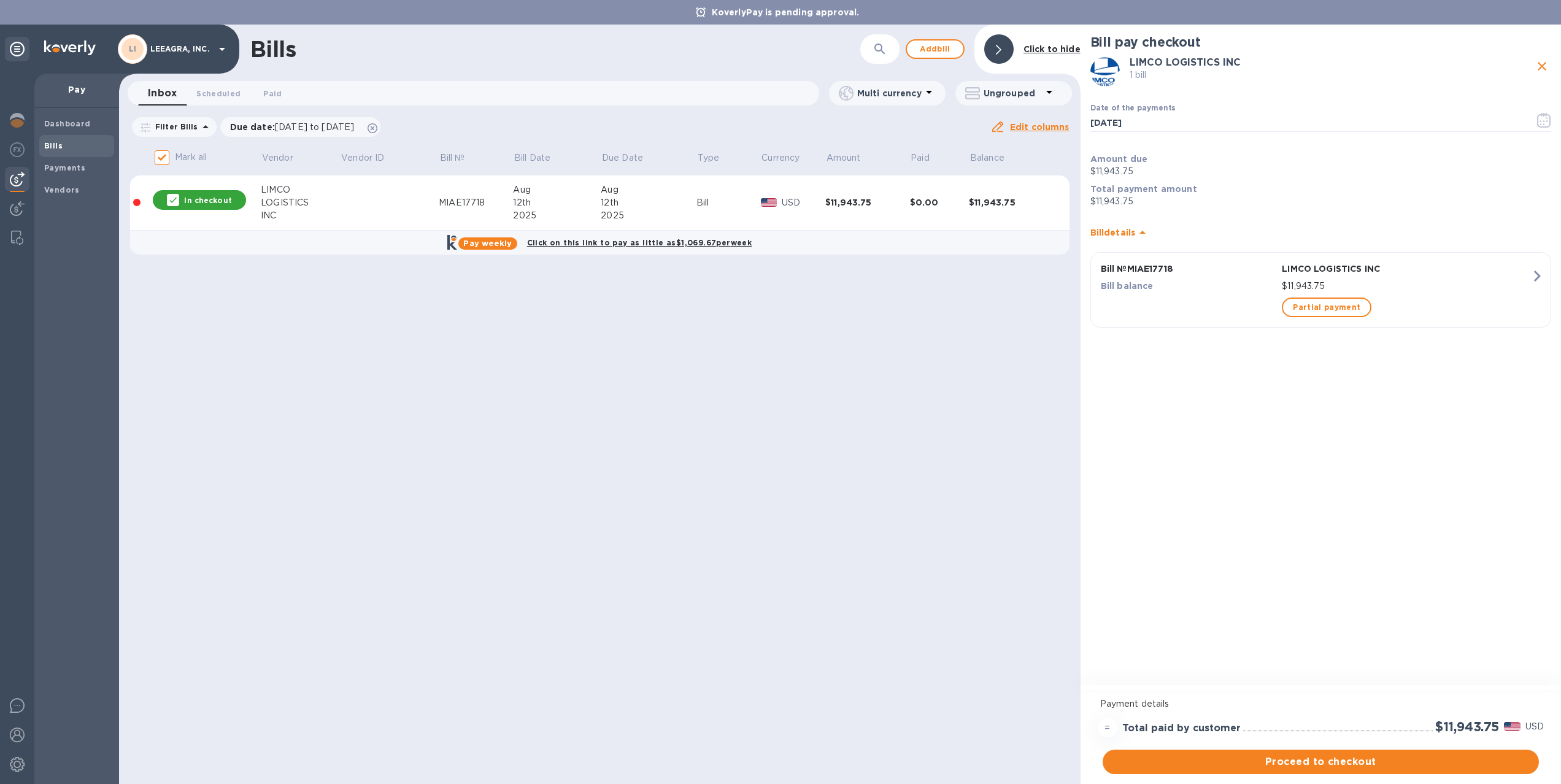
click at [477, 238] on b "Pay weekly" at bounding box center [487, 243] width 49 height 10
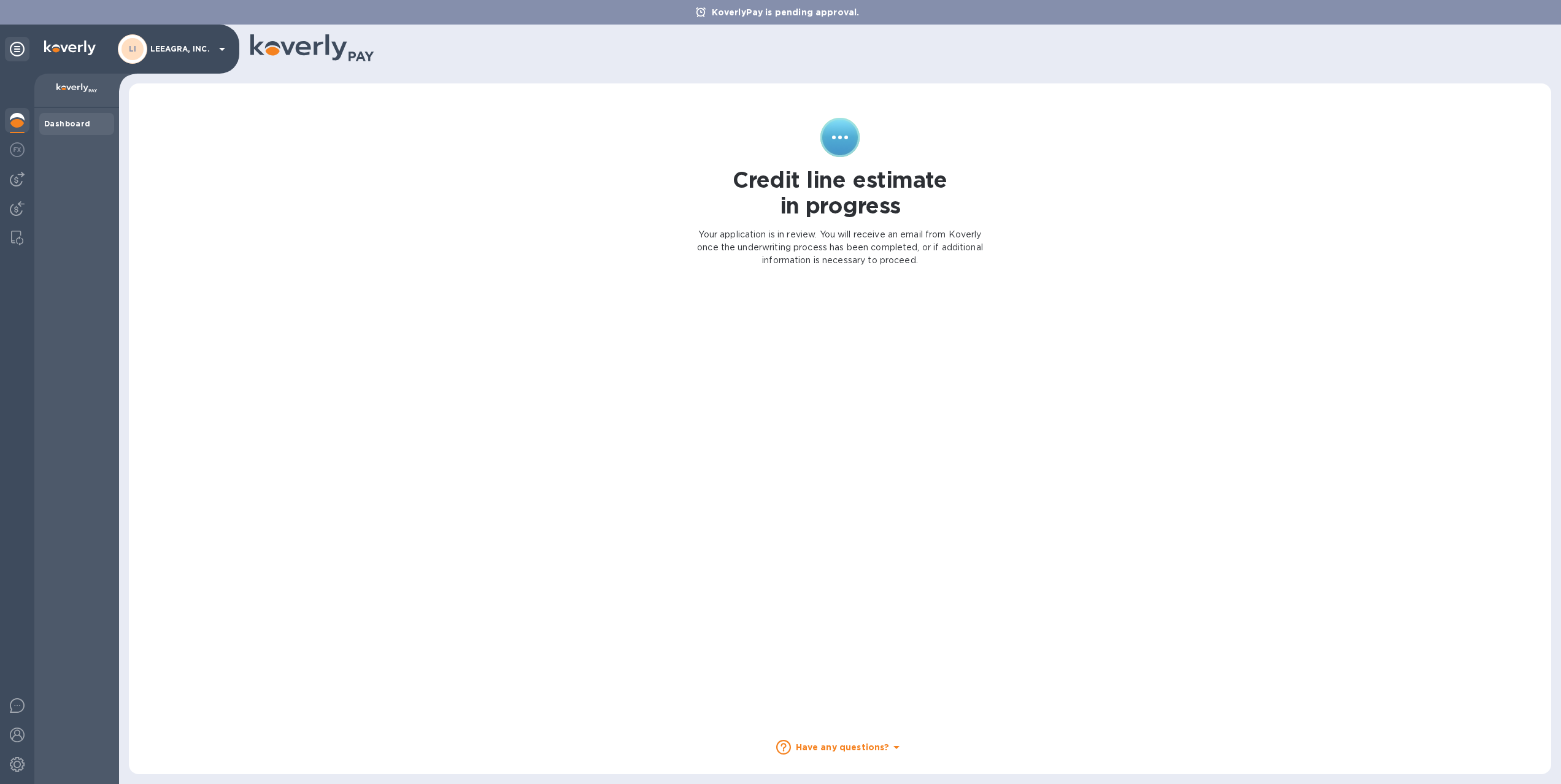
click at [77, 88] on img at bounding box center [77, 88] width 41 height 10
click at [60, 124] on b "Dashboard" at bounding box center [67, 123] width 47 height 10
click at [8, 151] on div at bounding box center [17, 151] width 25 height 27
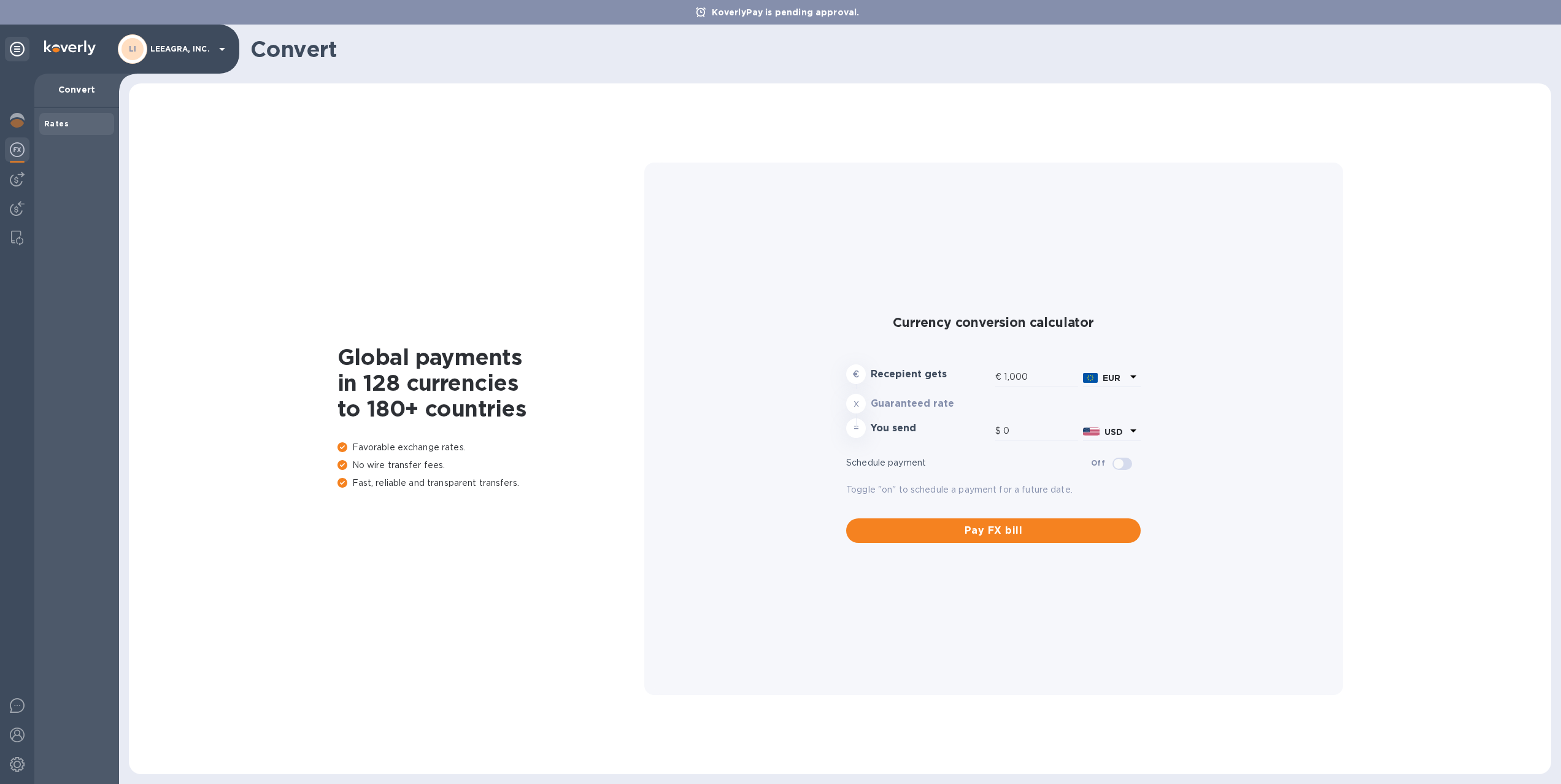
type input "1,177.57"
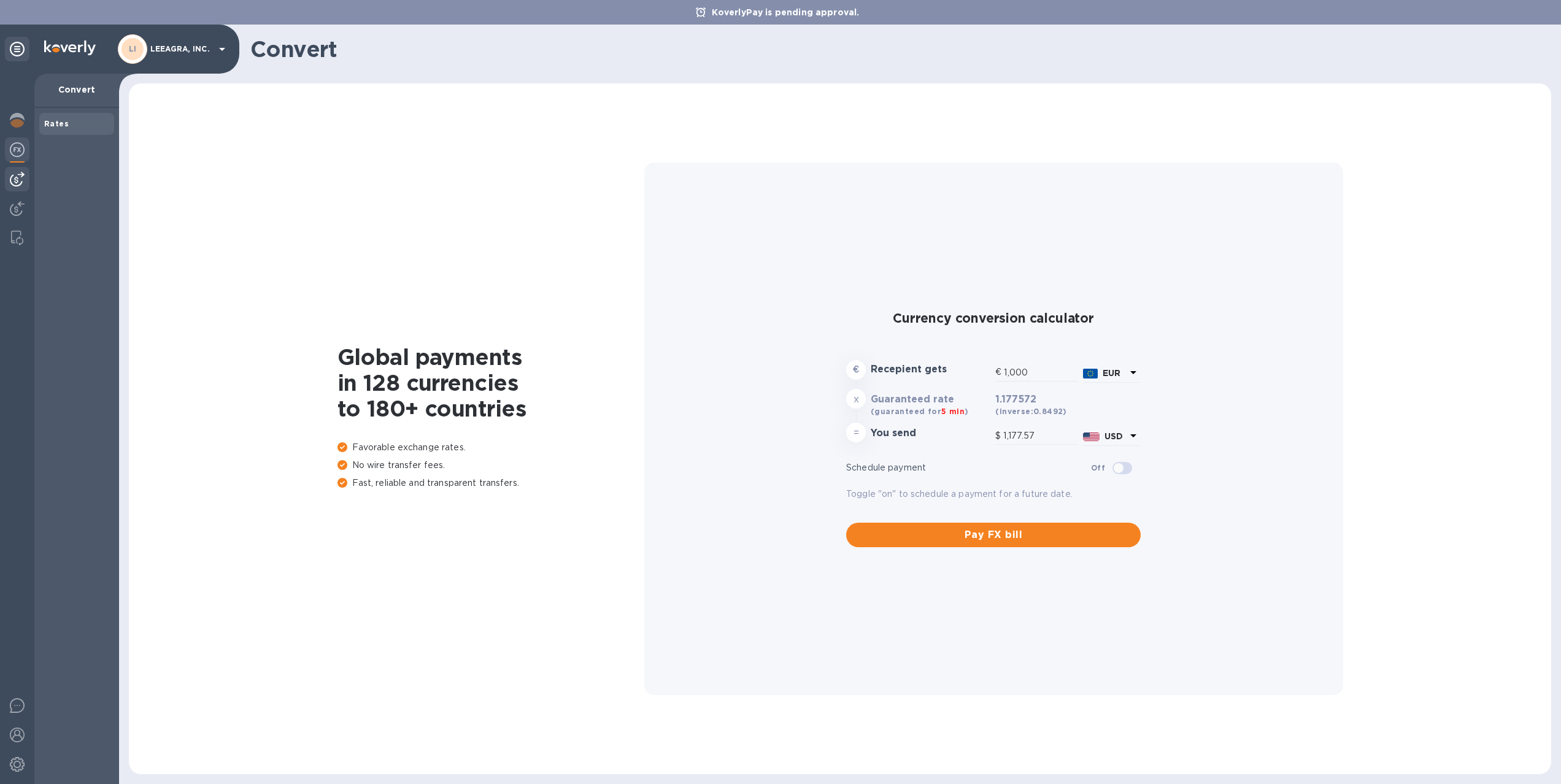
click at [16, 185] on img at bounding box center [16, 179] width 14 height 14
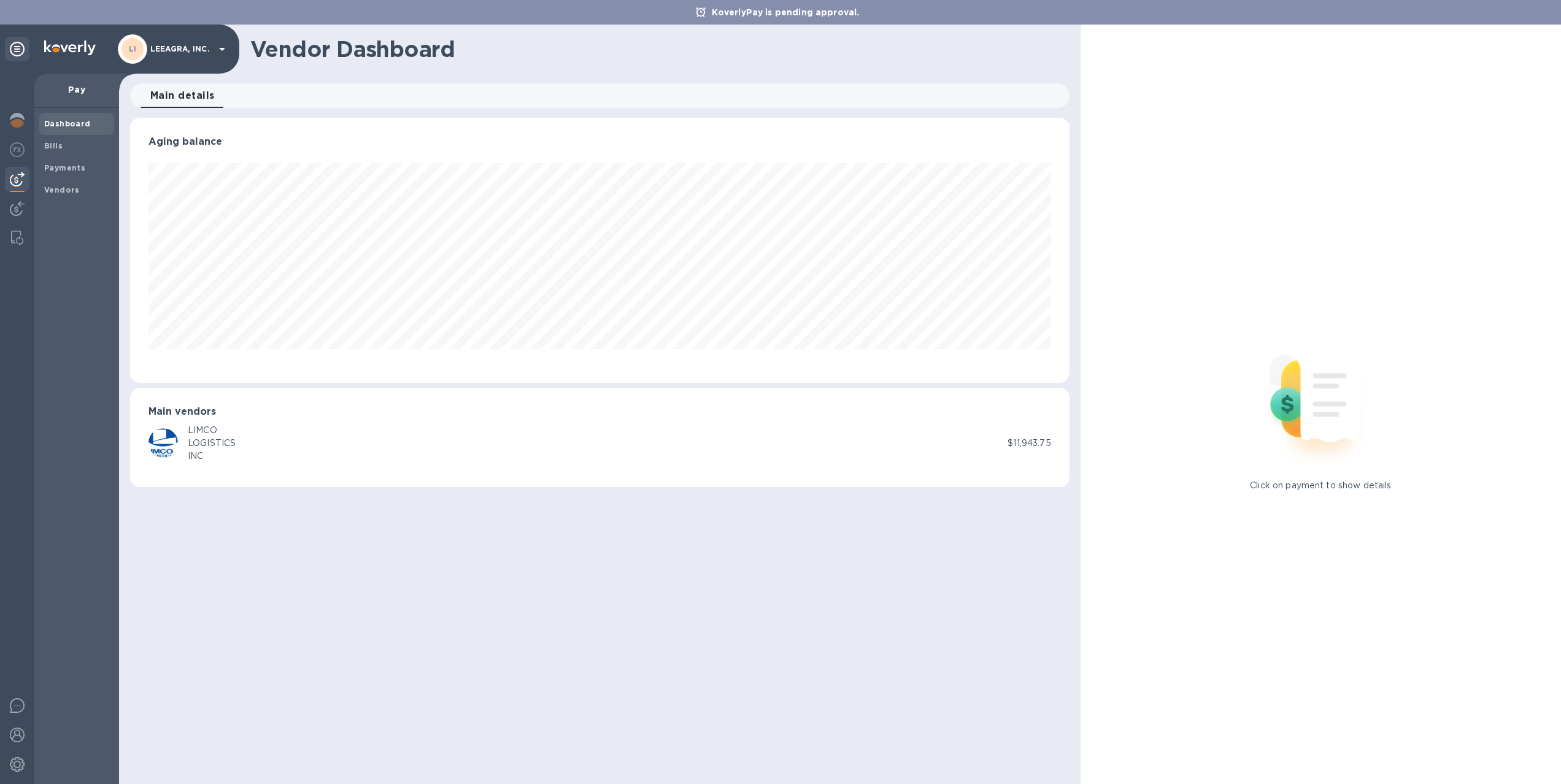
scroll to position [265, 939]
click at [16, 202] on img at bounding box center [16, 207] width 14 height 14
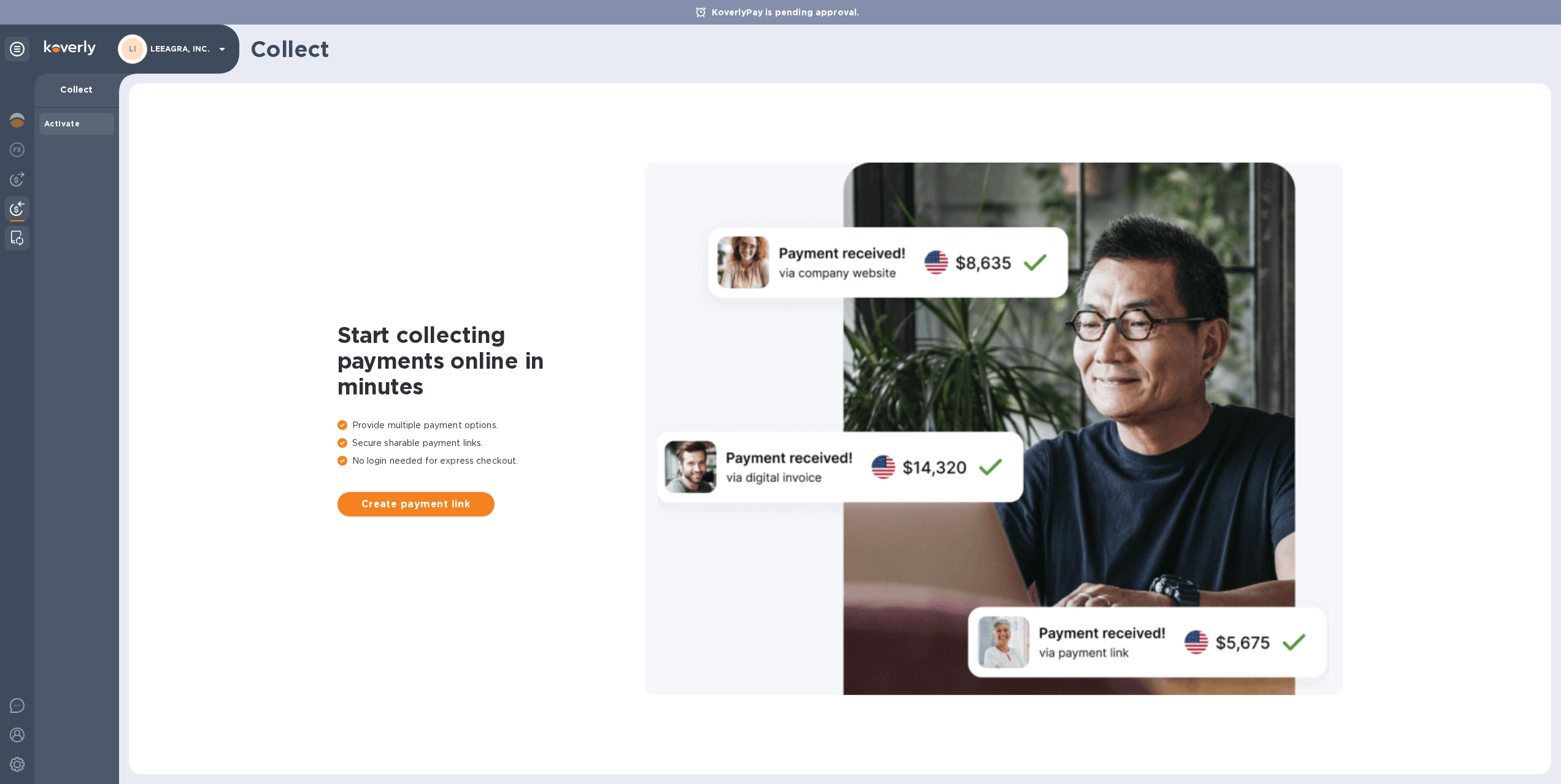
click at [18, 238] on img at bounding box center [17, 237] width 12 height 14
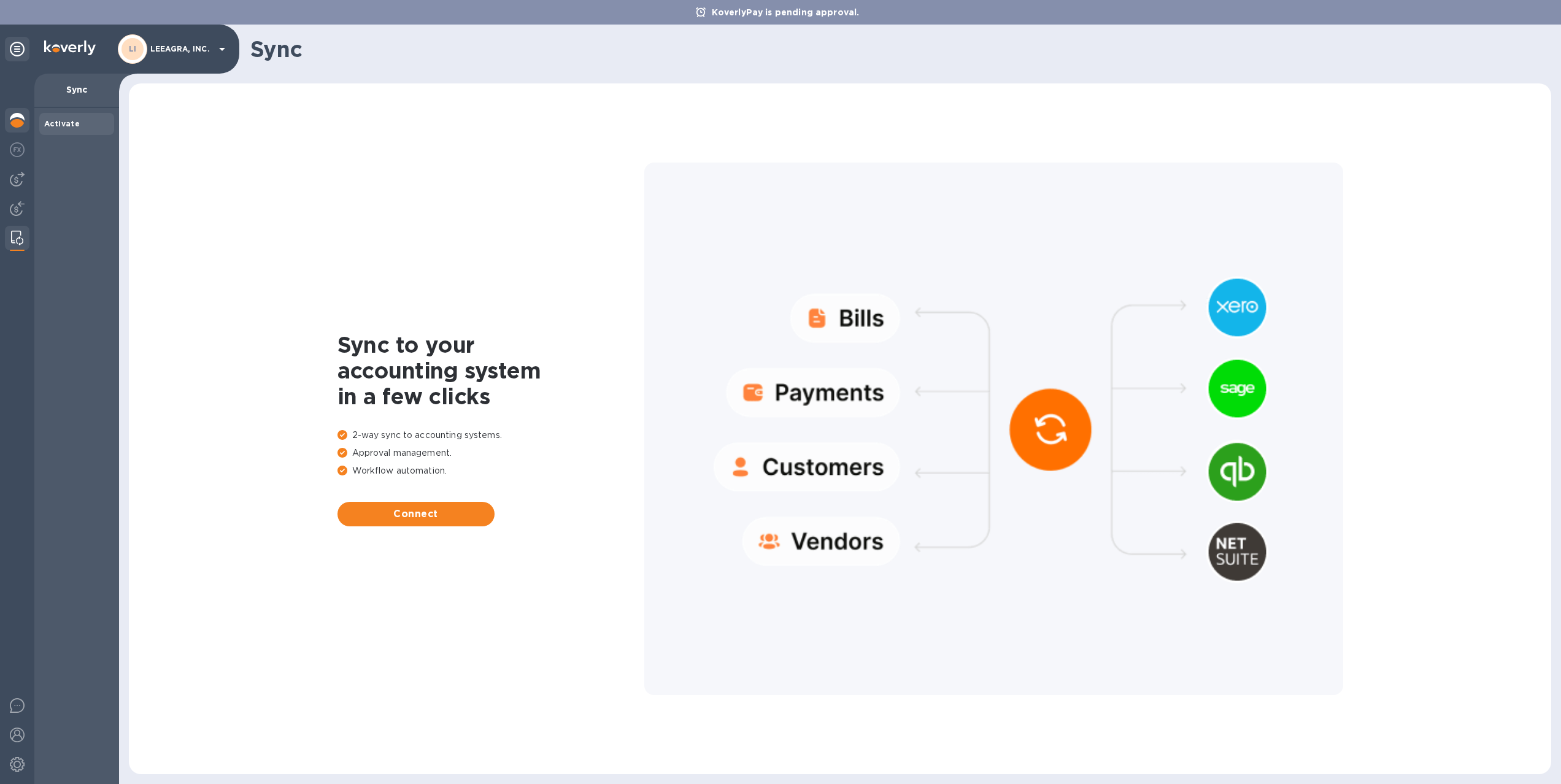
click at [20, 126] on img at bounding box center [16, 120] width 14 height 14
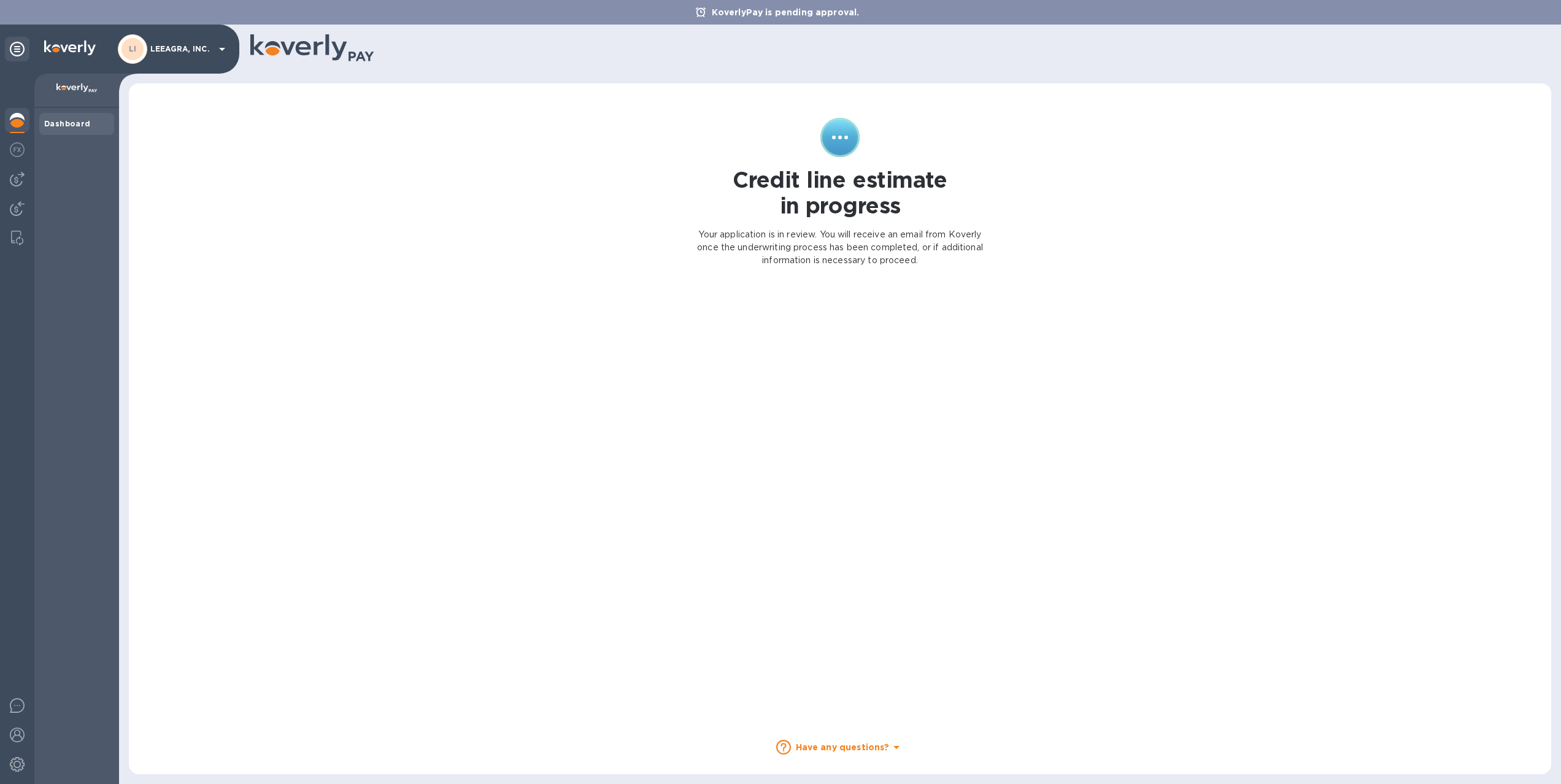
click at [49, 124] on b "Dashboard" at bounding box center [67, 123] width 47 height 10
click at [89, 129] on div "Dashboard" at bounding box center [77, 123] width 75 height 22
click at [81, 87] on img at bounding box center [77, 88] width 41 height 10
click at [136, 53] on b "LI" at bounding box center [133, 49] width 8 height 10
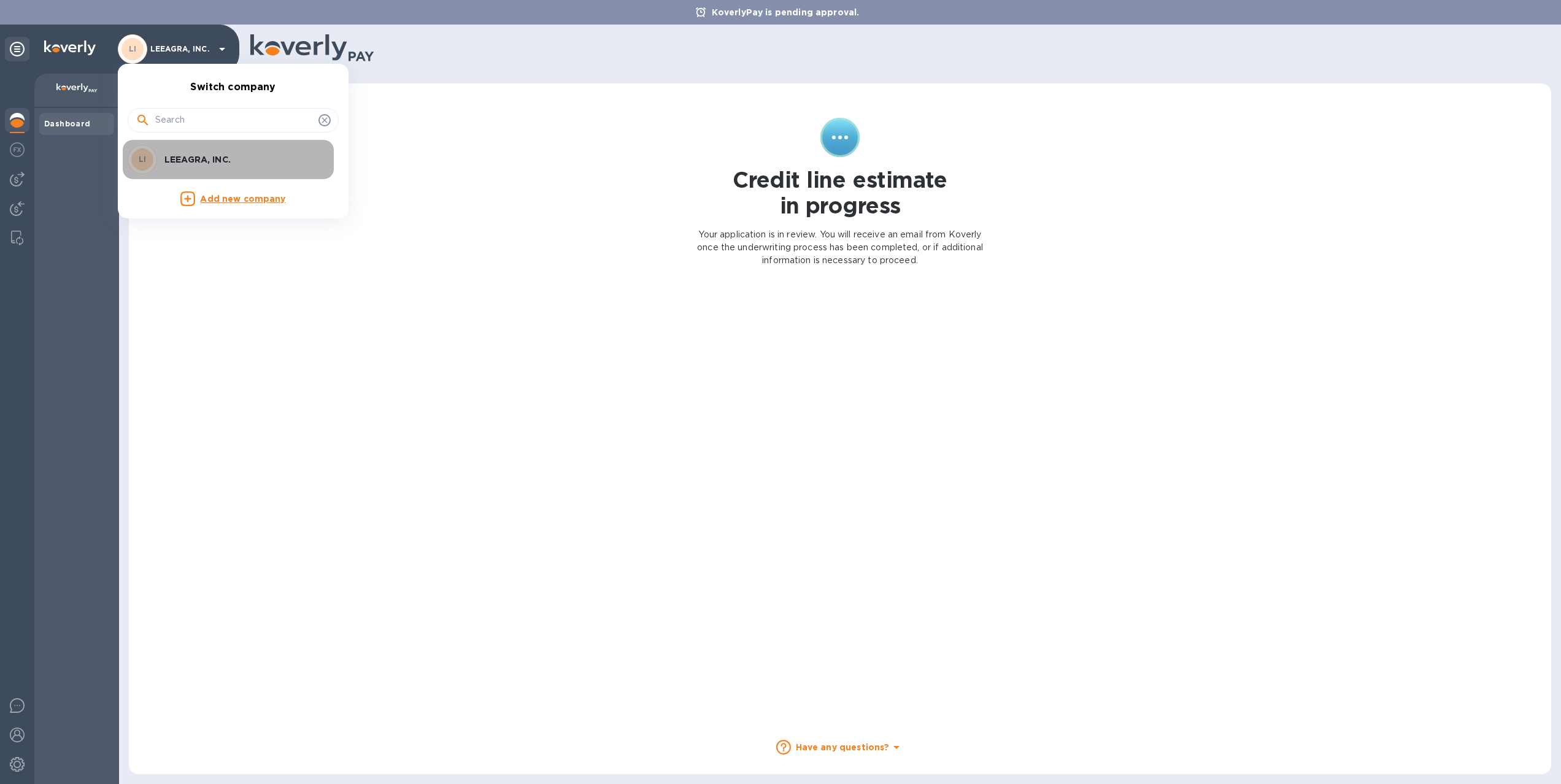
click at [192, 162] on p "LEEAGRA, INC." at bounding box center [242, 159] width 155 height 12
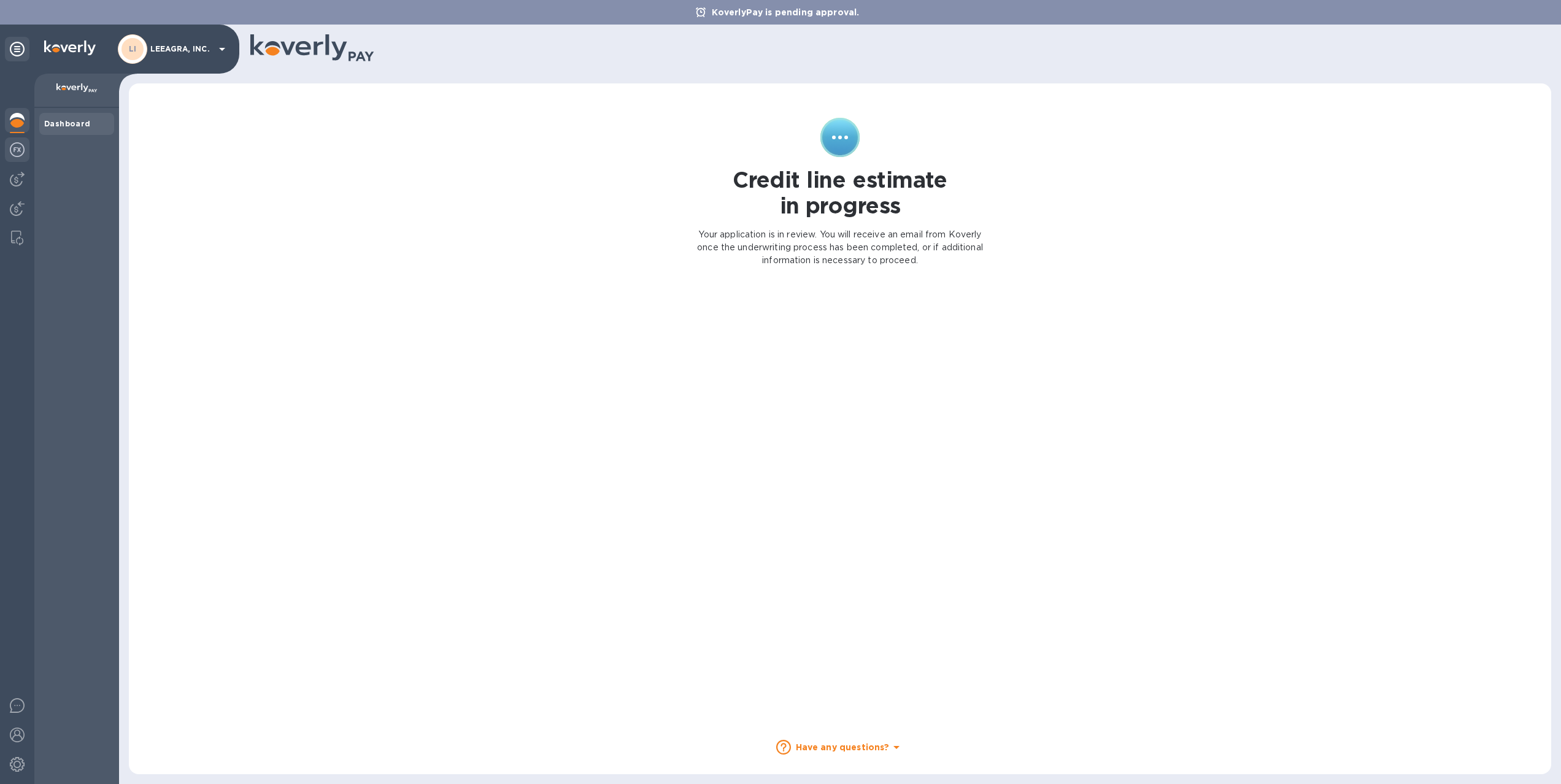
click at [12, 151] on img at bounding box center [16, 149] width 14 height 14
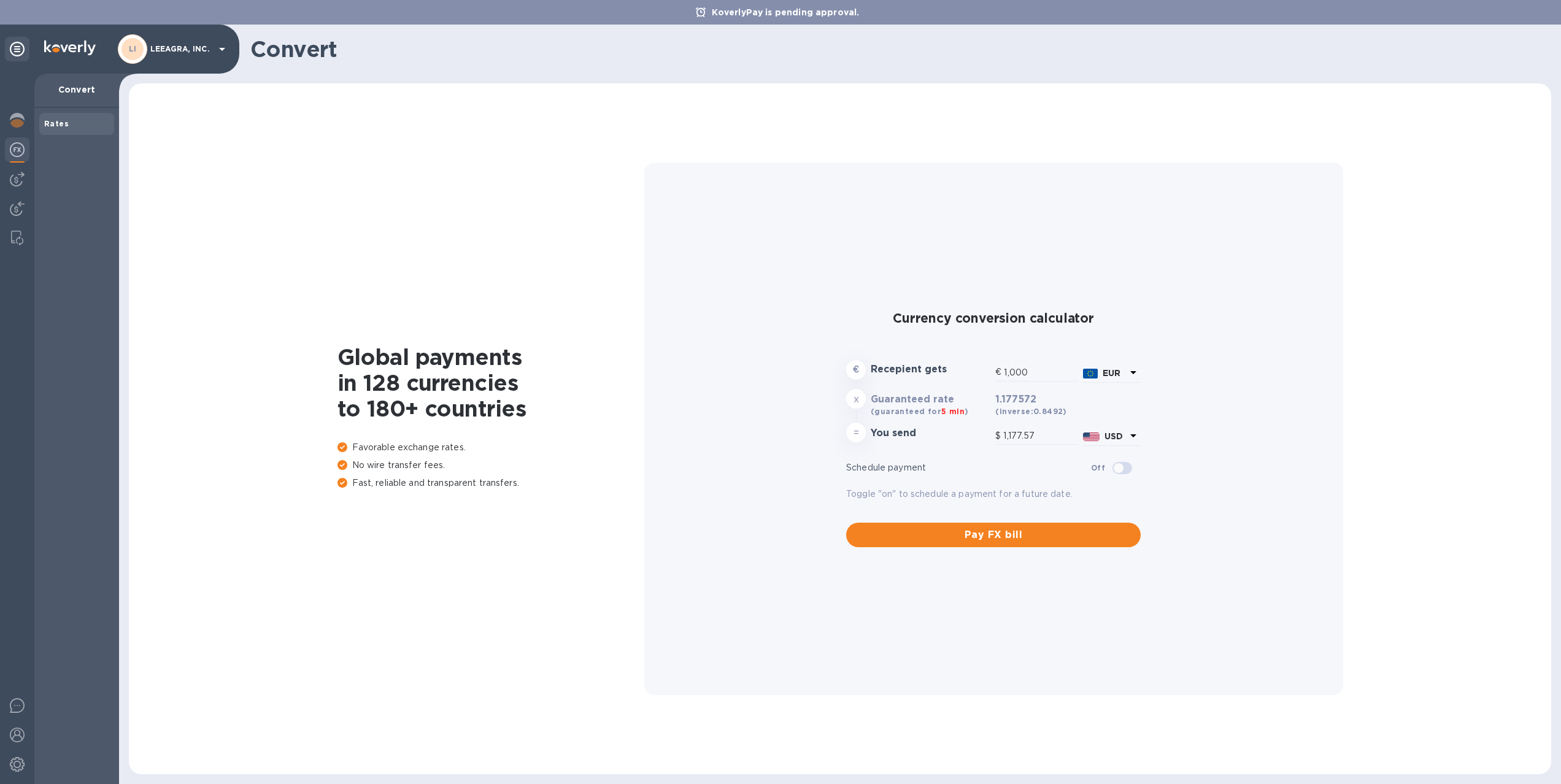
click at [55, 127] on b "Rates" at bounding box center [56, 123] width 25 height 10
click at [18, 120] on img at bounding box center [16, 120] width 14 height 14
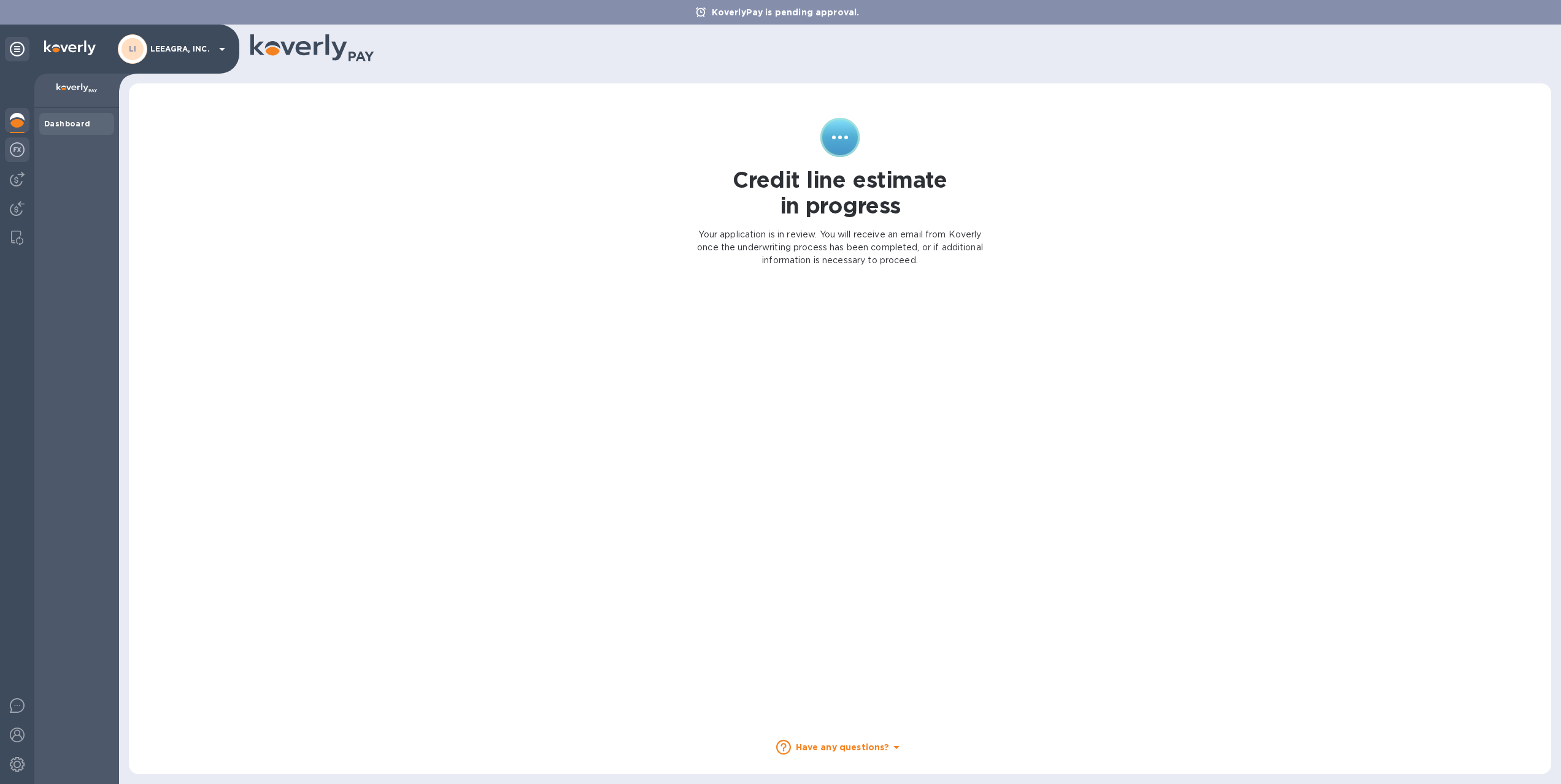
click at [18, 147] on img at bounding box center [16, 149] width 14 height 14
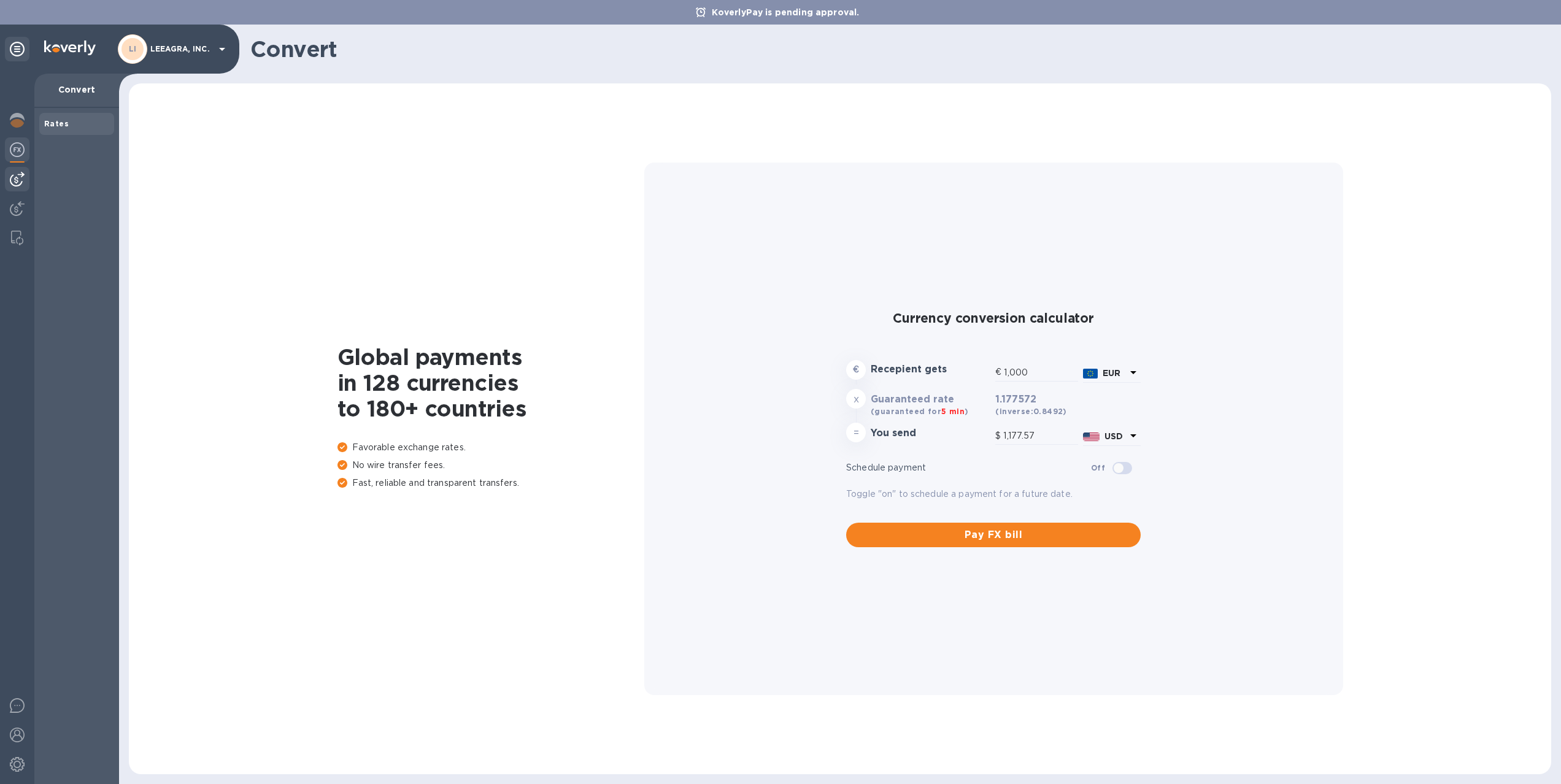
click at [24, 179] on img at bounding box center [16, 179] width 14 height 14
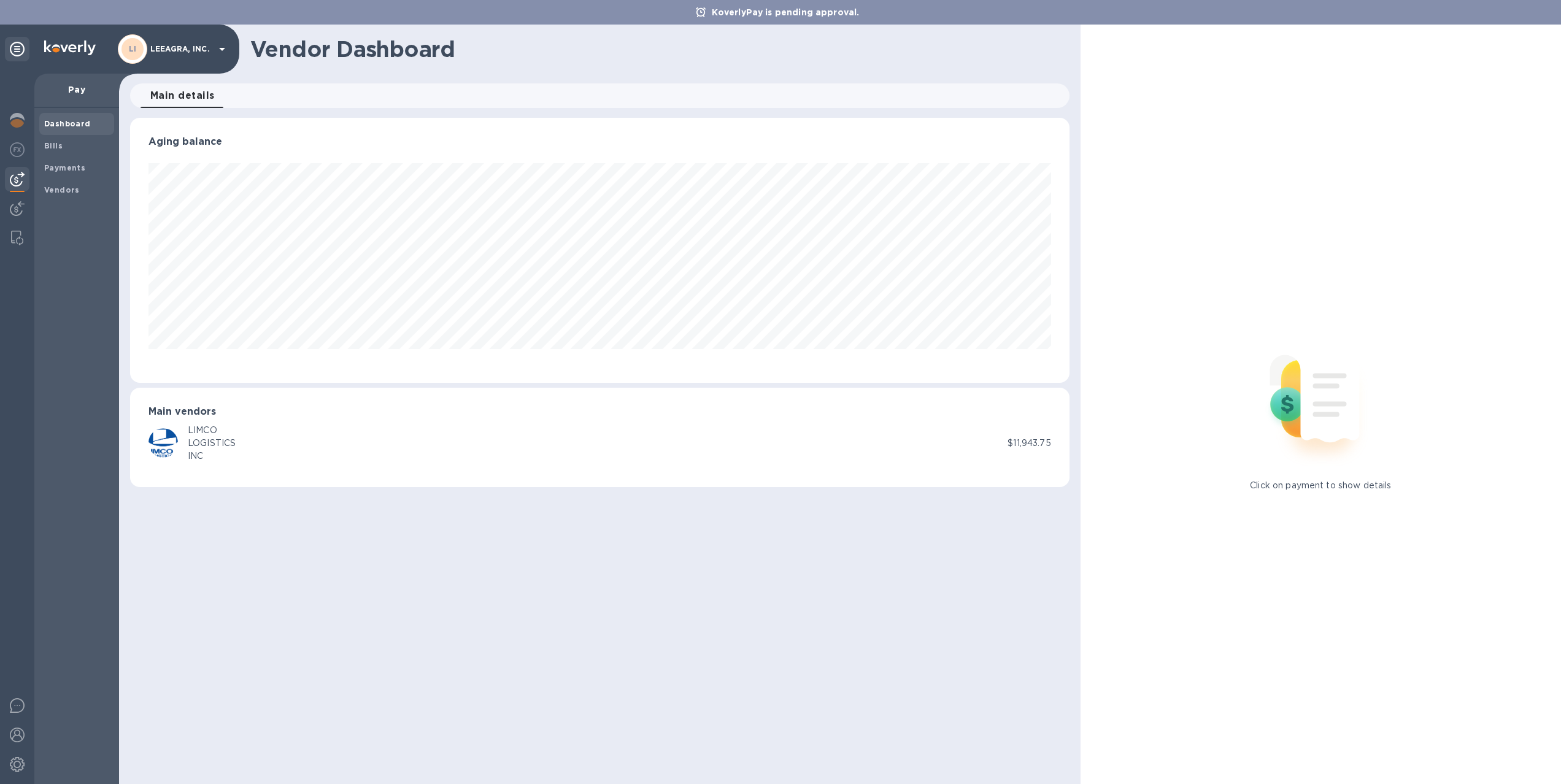
scroll to position [265, 939]
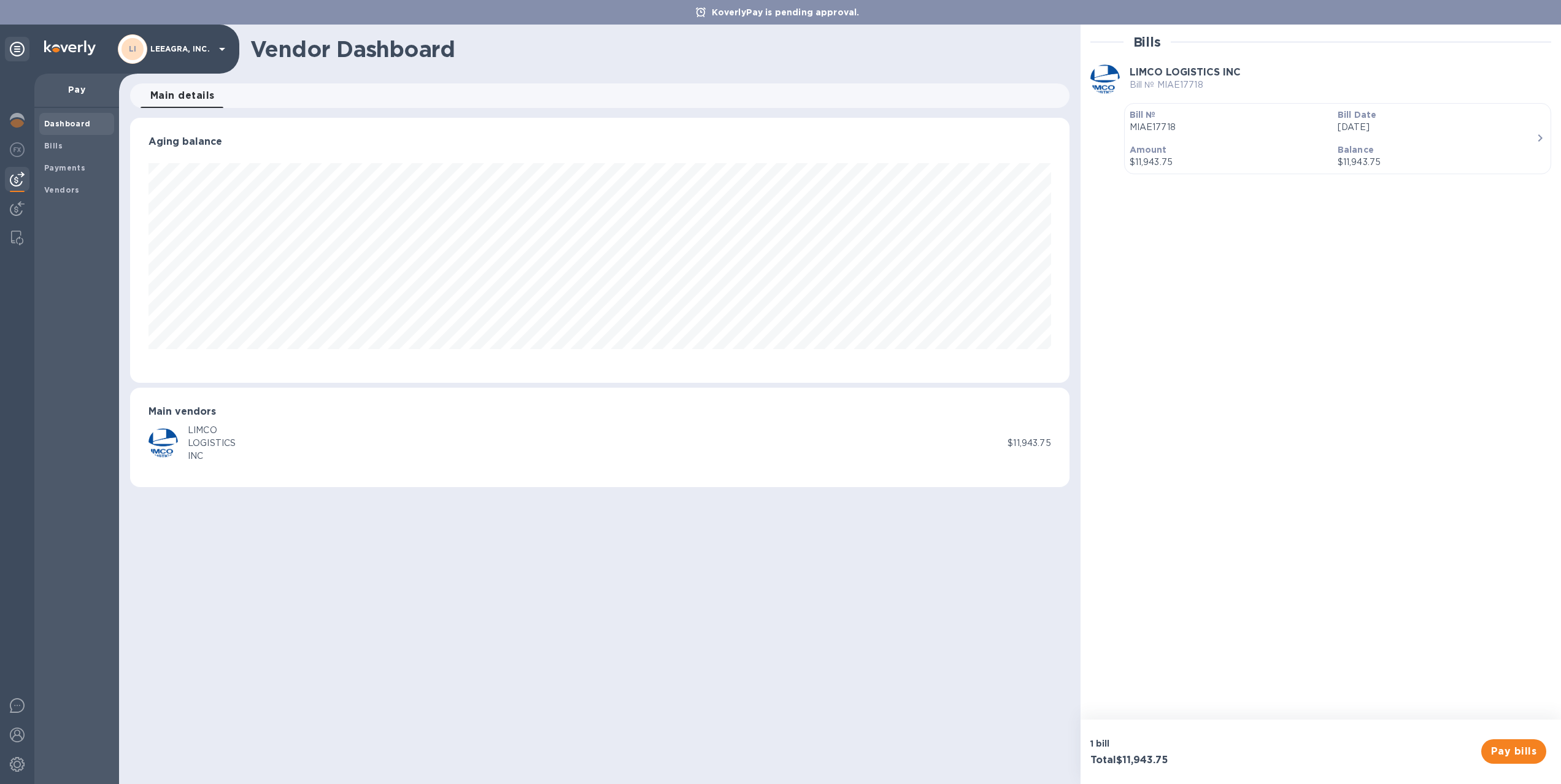
click at [1027, 446] on p "$11,943.75" at bounding box center [1028, 443] width 43 height 12
drag, startPoint x: 1537, startPoint y: 754, endPoint x: 1286, endPoint y: 562, distance: 316.0
click at [1296, 582] on div "Bills LIMCO LOGISTICS INC Bill № MIAE17718 Bill № MIAE17718 Bill Date Aug 12th …" at bounding box center [1320, 404] width 480 height 759
click at [1533, 137] on icon "button" at bounding box center [1539, 138] width 14 height 14
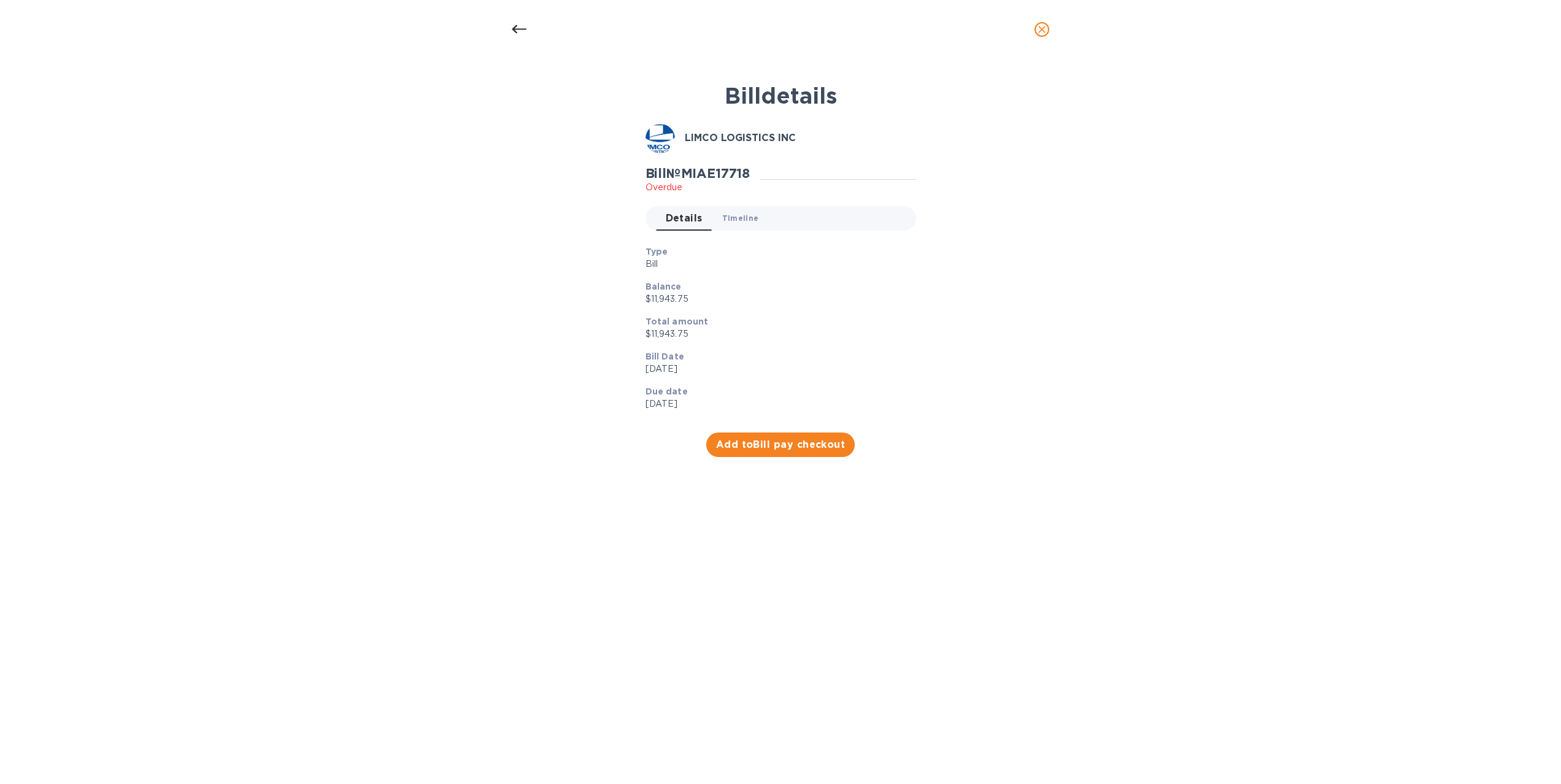
click at [737, 218] on span "Timeline 0" at bounding box center [740, 217] width 36 height 12
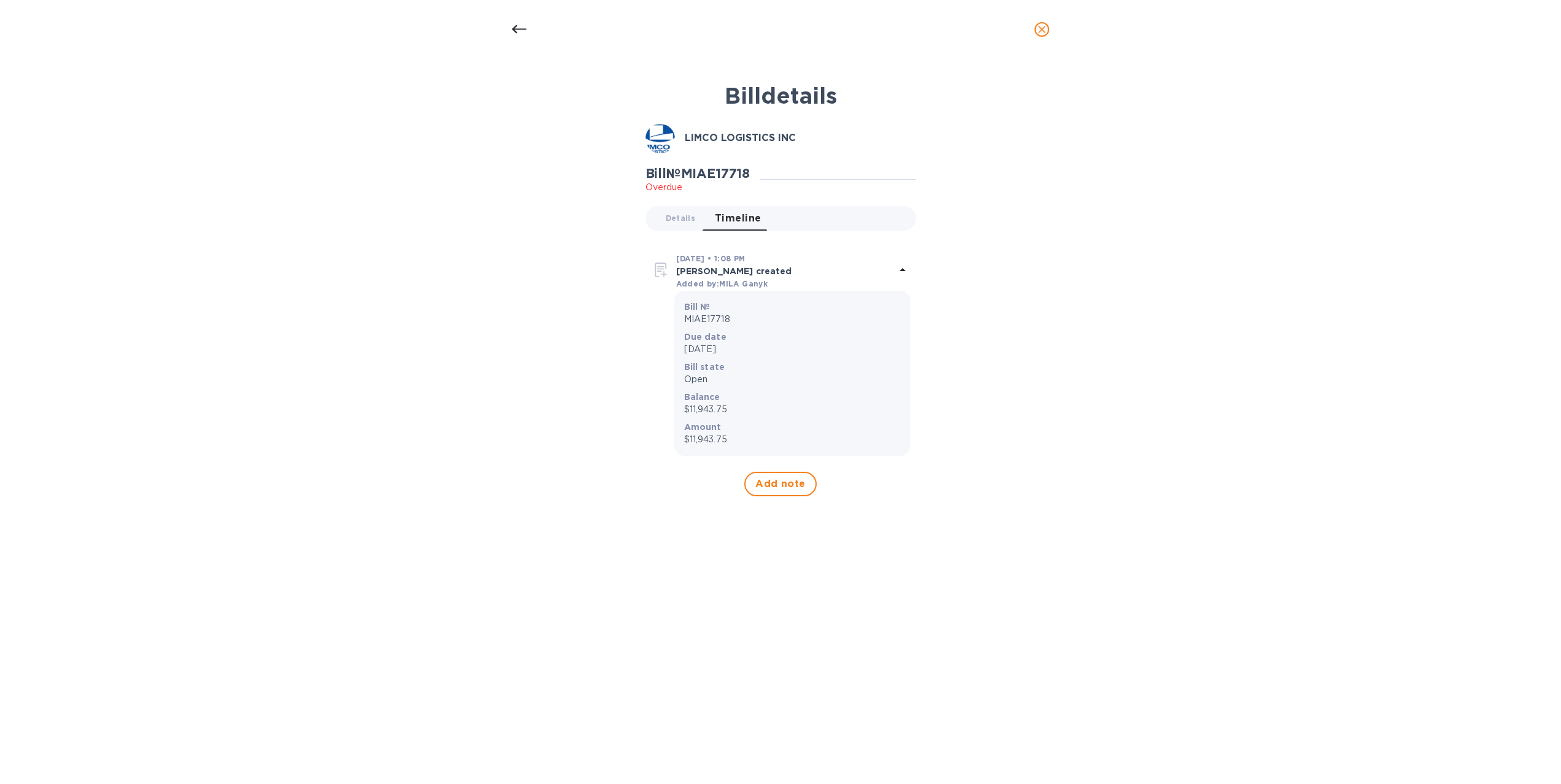
click at [668, 181] on p "Overdue" at bounding box center [698, 186] width 105 height 12
click at [669, 216] on span "Details 0" at bounding box center [680, 217] width 30 height 12
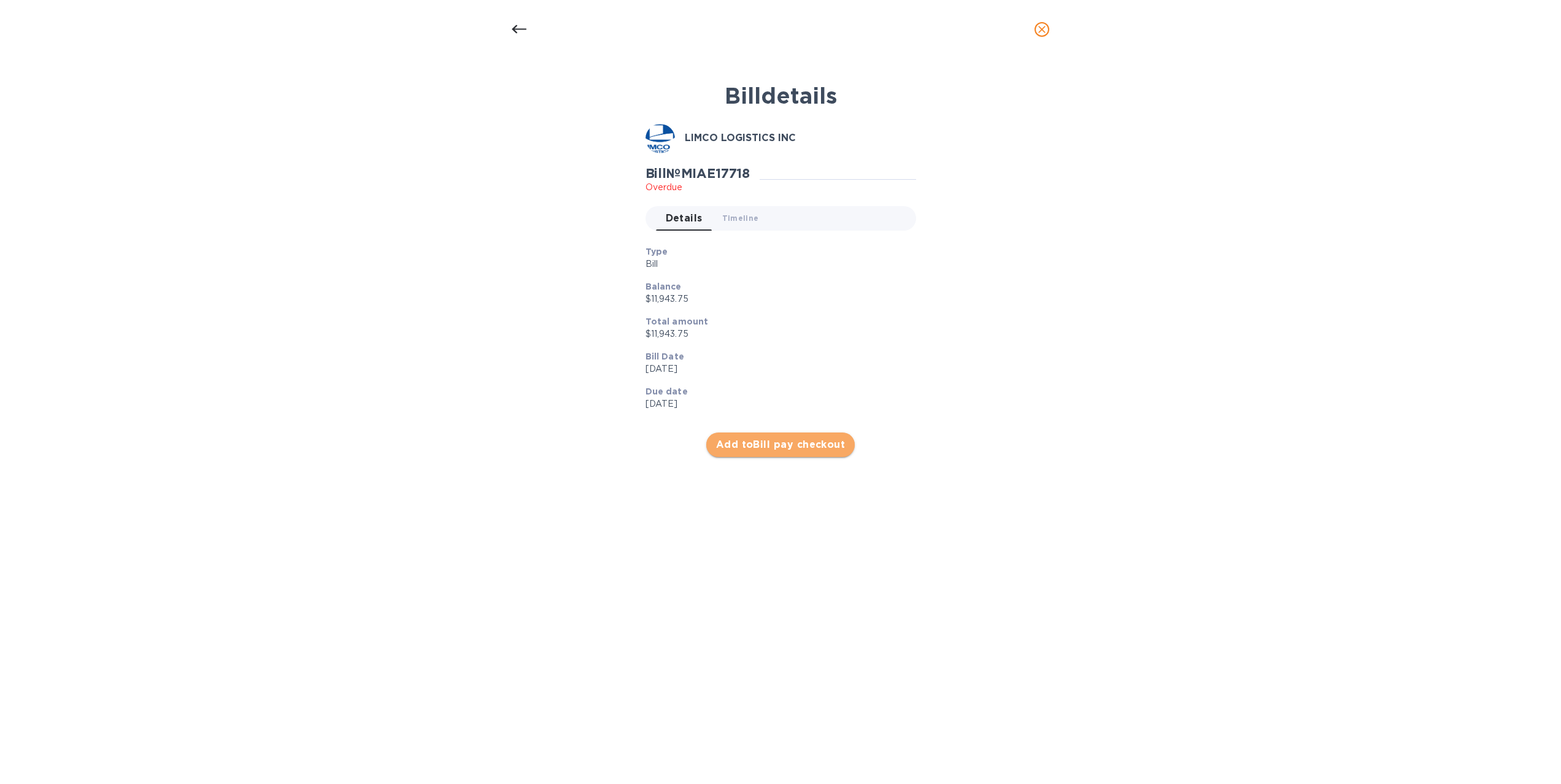
click at [732, 448] on span "Add to Bill pay checkout" at bounding box center [780, 444] width 129 height 14
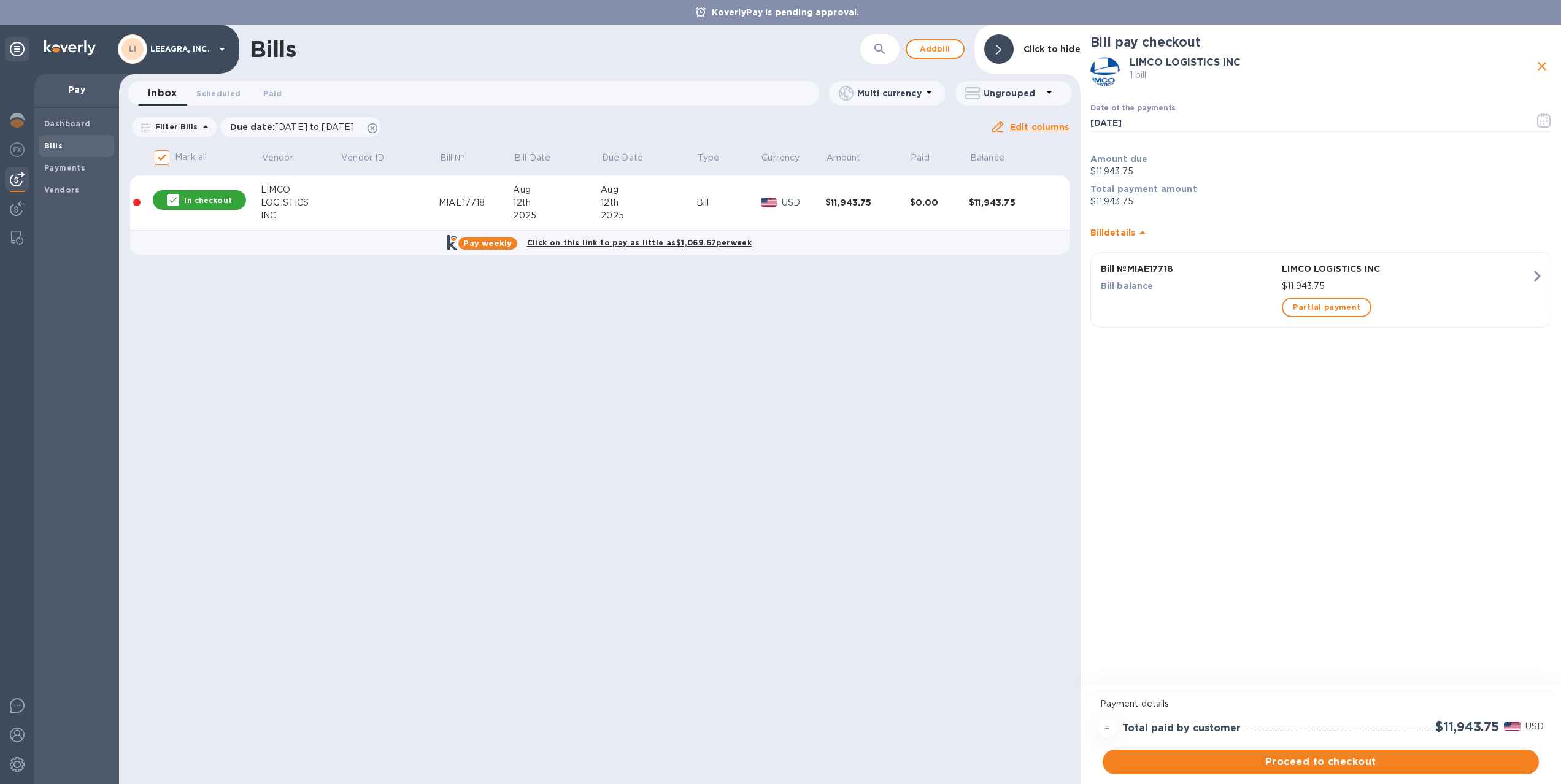
click at [1132, 233] on b "Bill details" at bounding box center [1112, 232] width 45 height 10
click at [1132, 233] on p "Bill details" at bounding box center [1112, 228] width 45 height 12
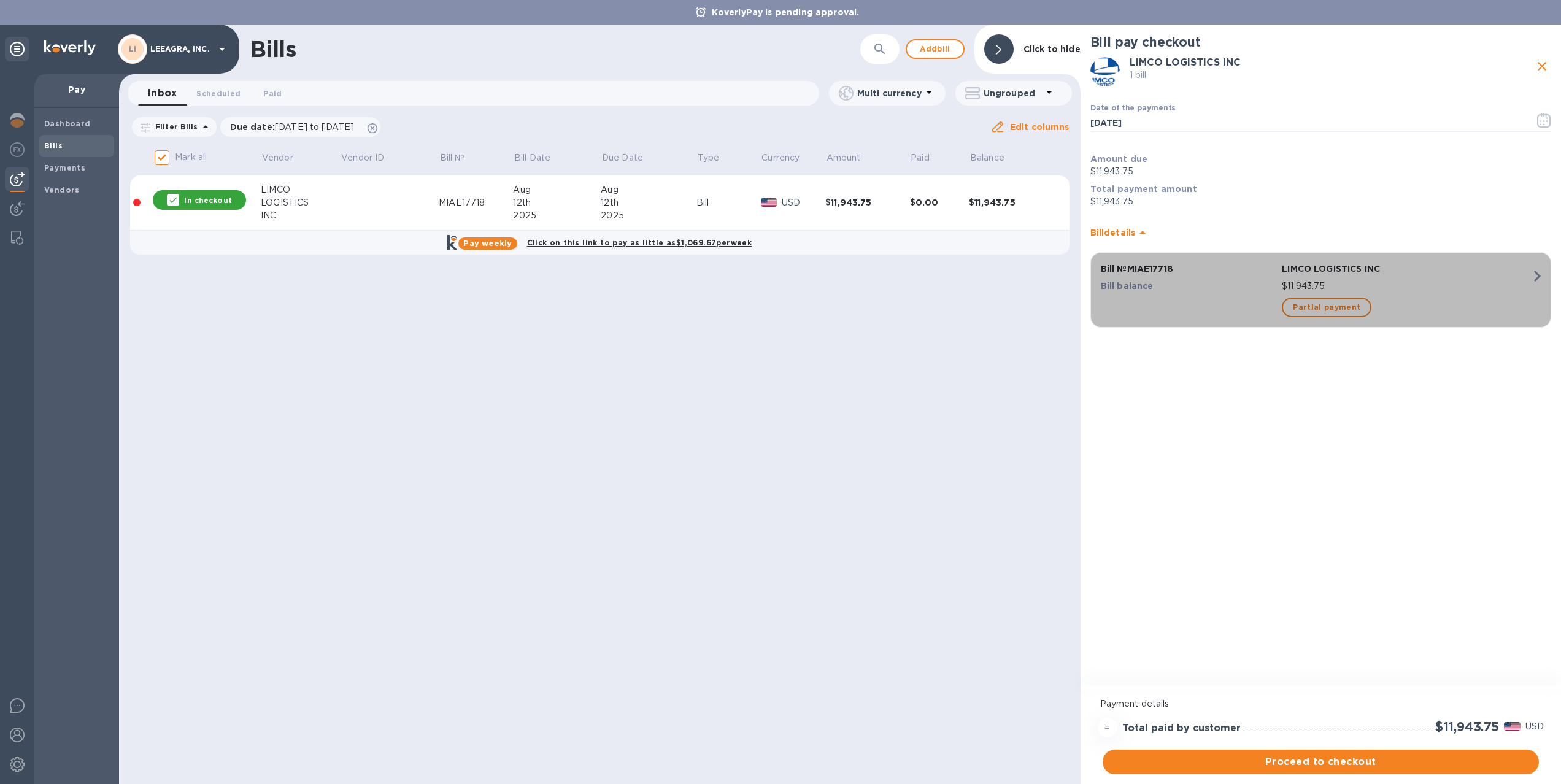
click at [1537, 279] on icon "button" at bounding box center [1536, 276] width 7 height 11
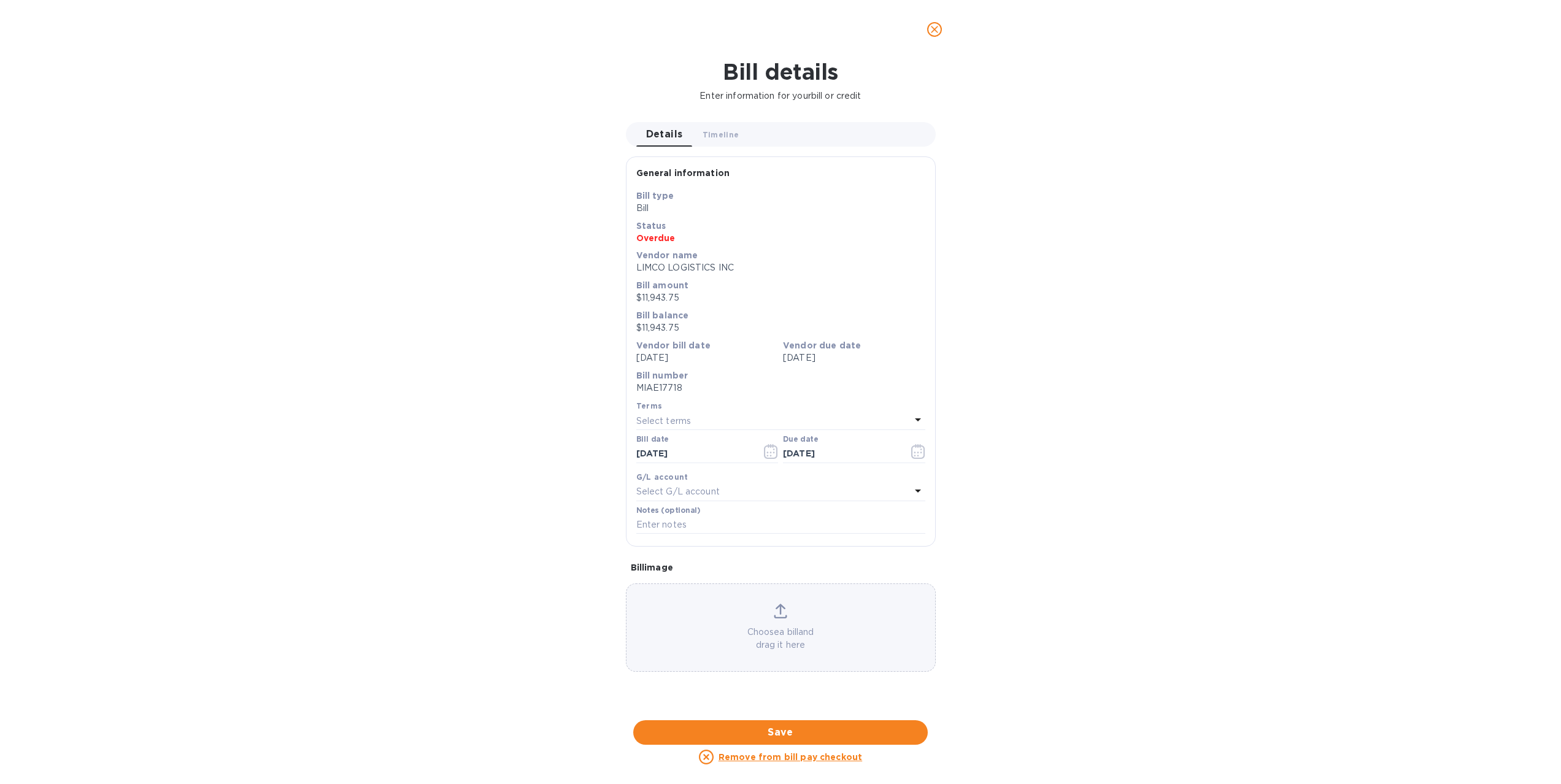
click at [827, 760] on u "Remove from bill pay checkout" at bounding box center [790, 756] width 143 height 10
checkbox input "false"
